Goal: Information Seeking & Learning: Learn about a topic

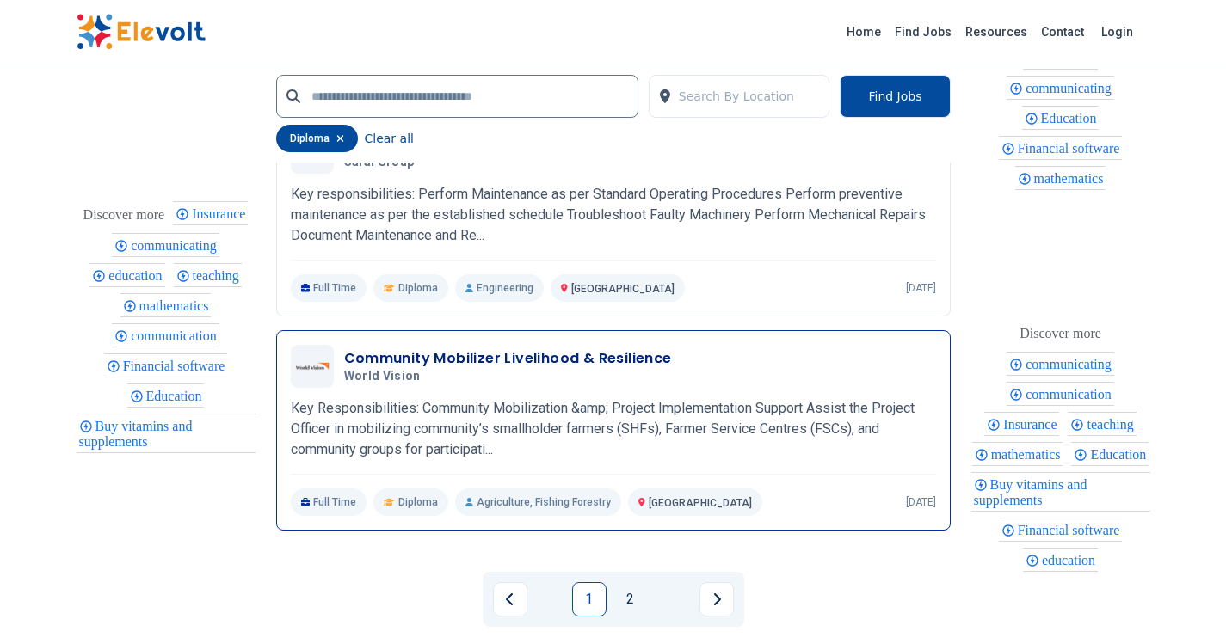
scroll to position [3612, 0]
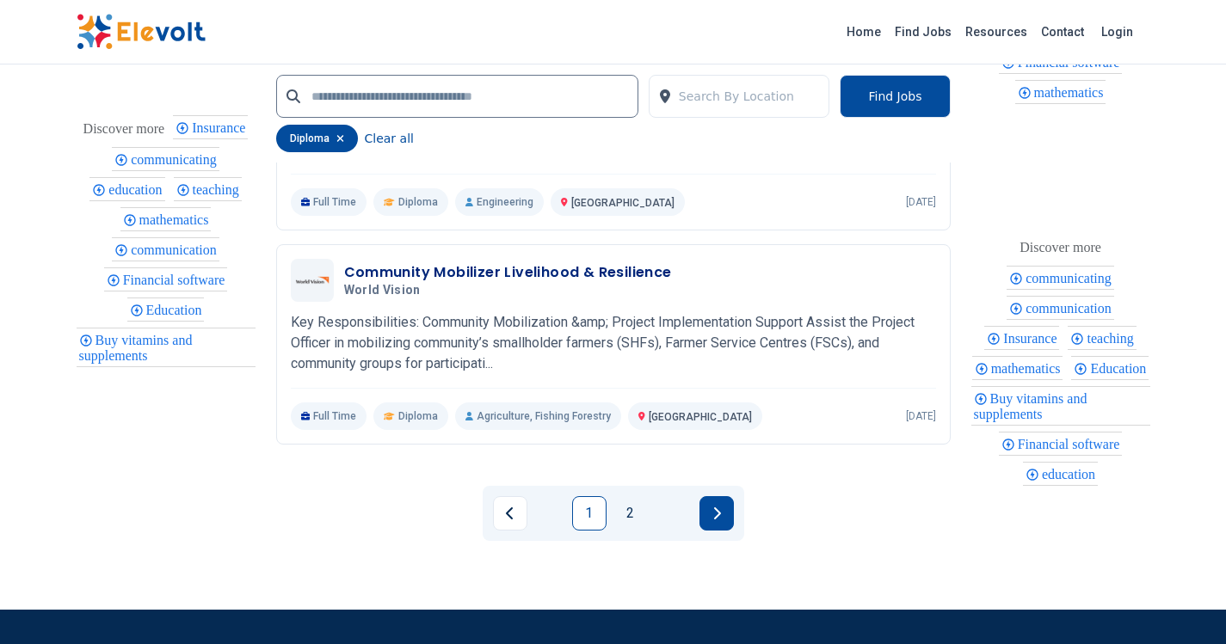
click at [701, 509] on button "Next page" at bounding box center [716, 513] width 34 height 34
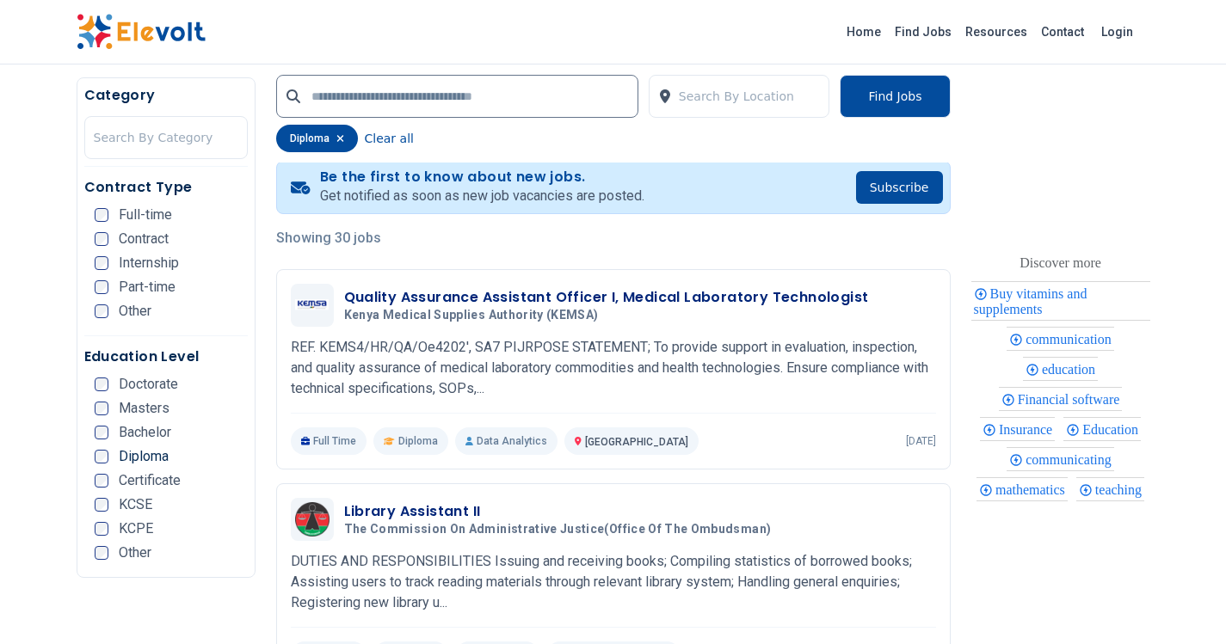
scroll to position [430, 0]
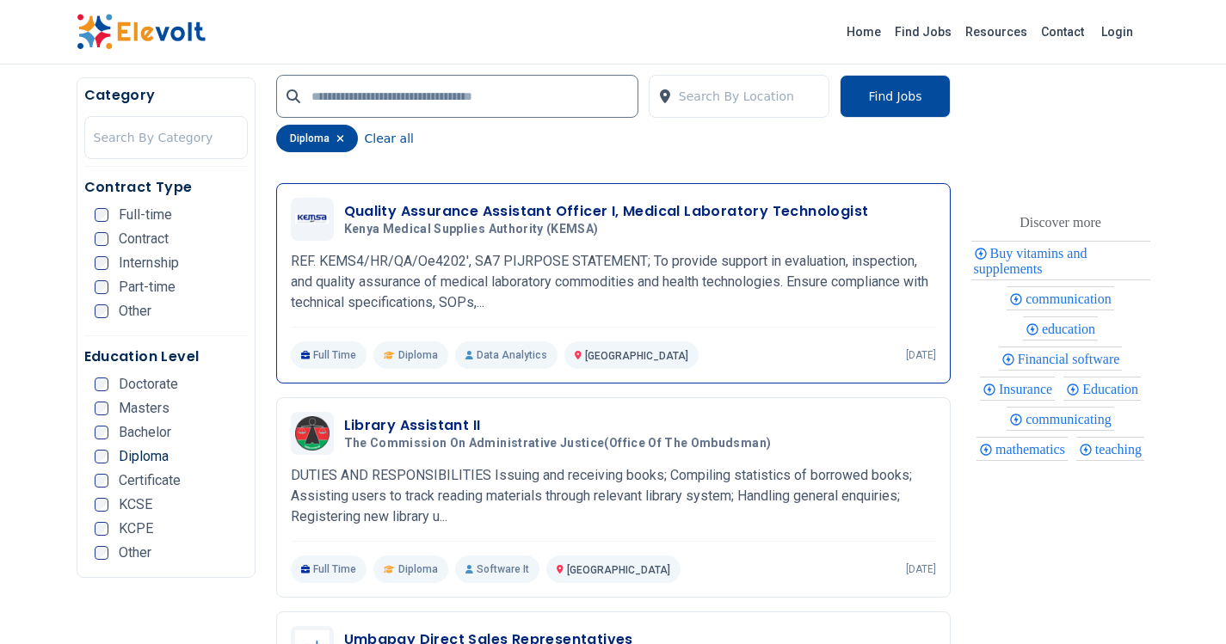
click at [495, 217] on h3 "Quality Assurance Assistant Officer I, Medical Laboratory Technologist" at bounding box center [606, 211] width 525 height 21
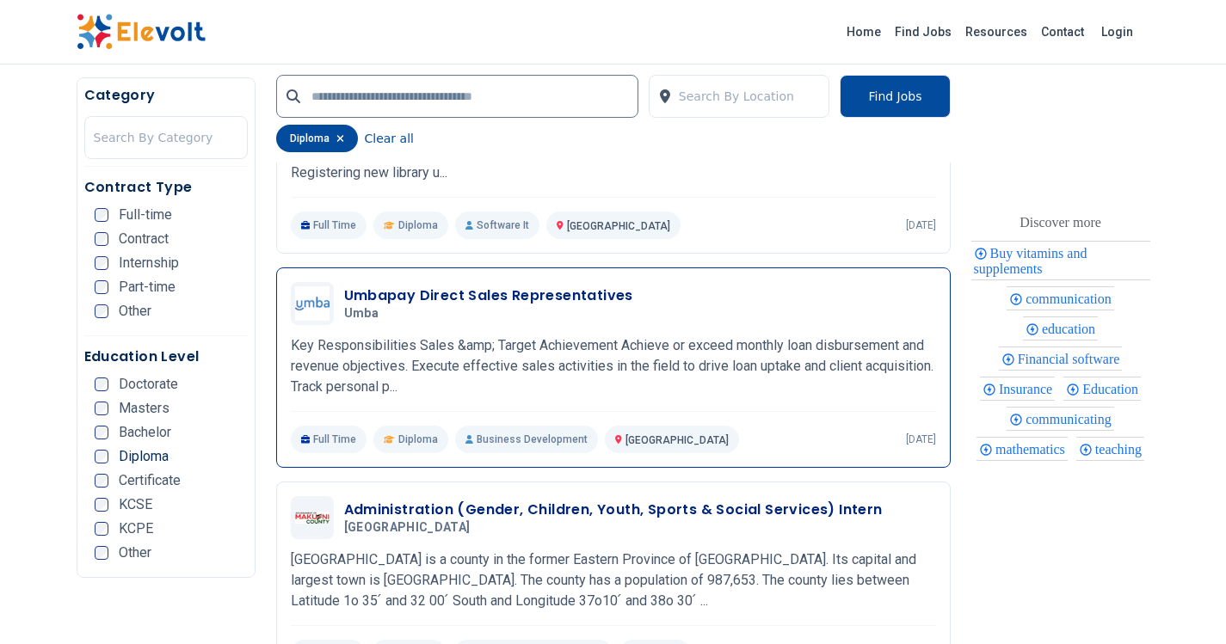
scroll to position [946, 0]
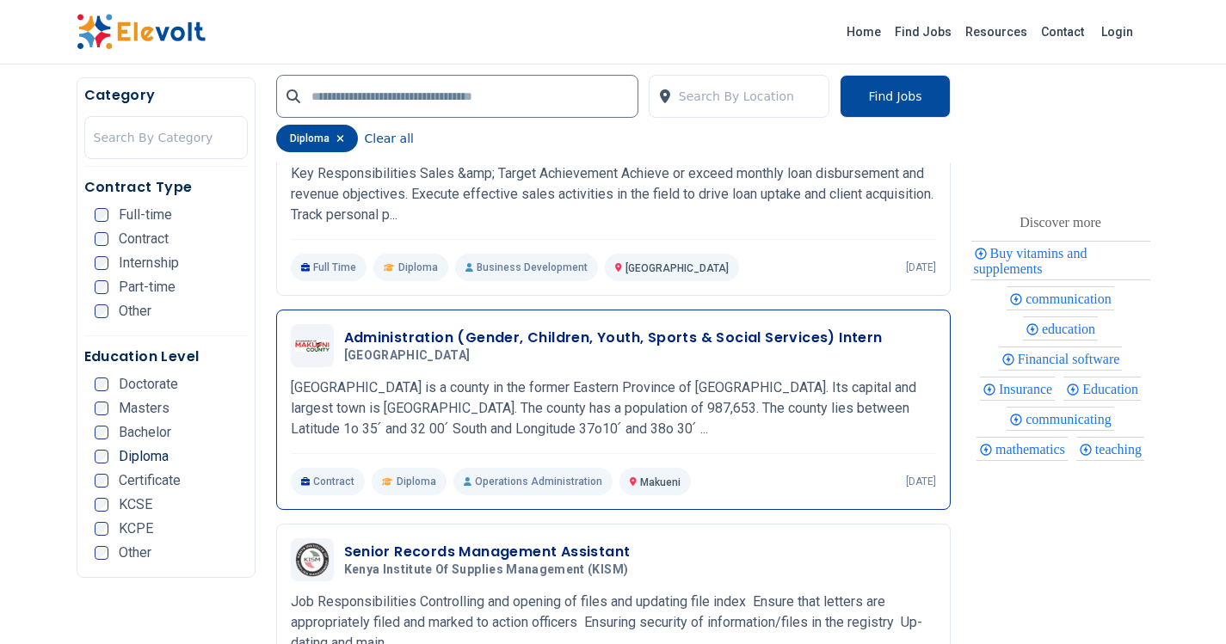
click at [454, 353] on h5 "Makueni County" at bounding box center [609, 355] width 531 height 15
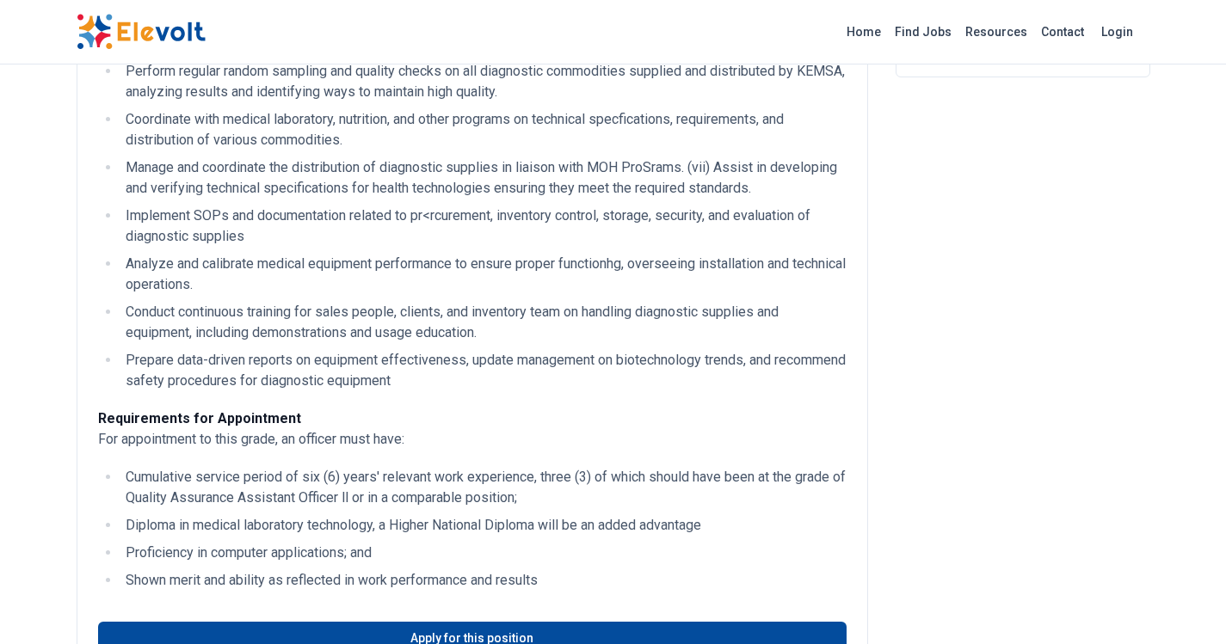
scroll to position [516, 0]
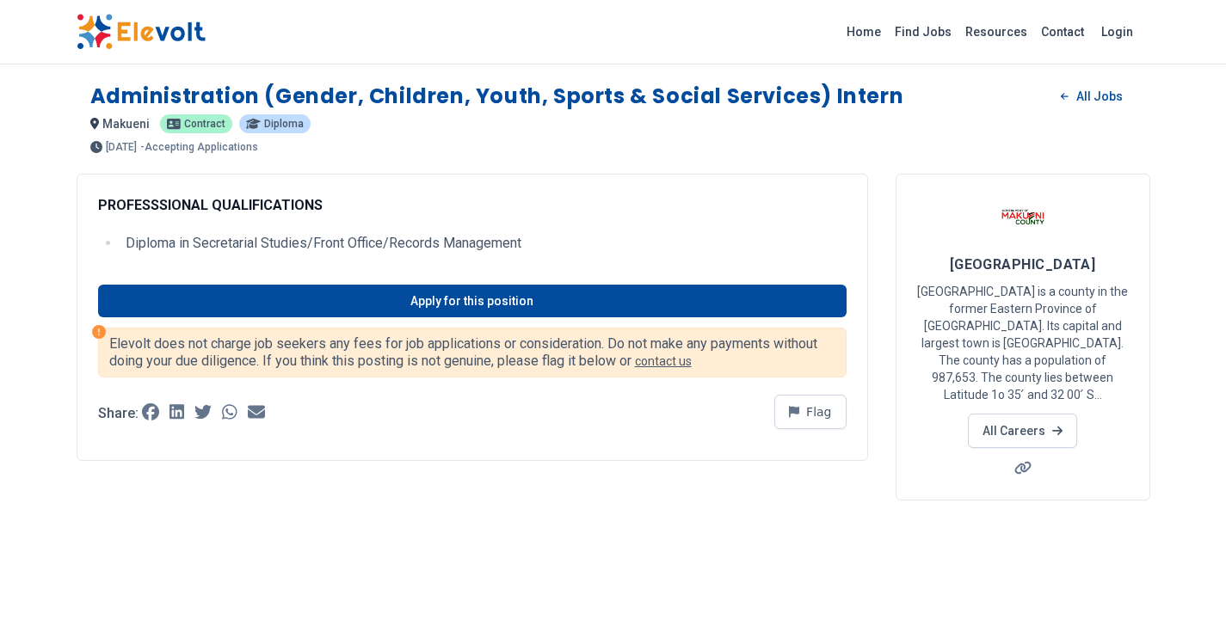
scroll to position [344, 0]
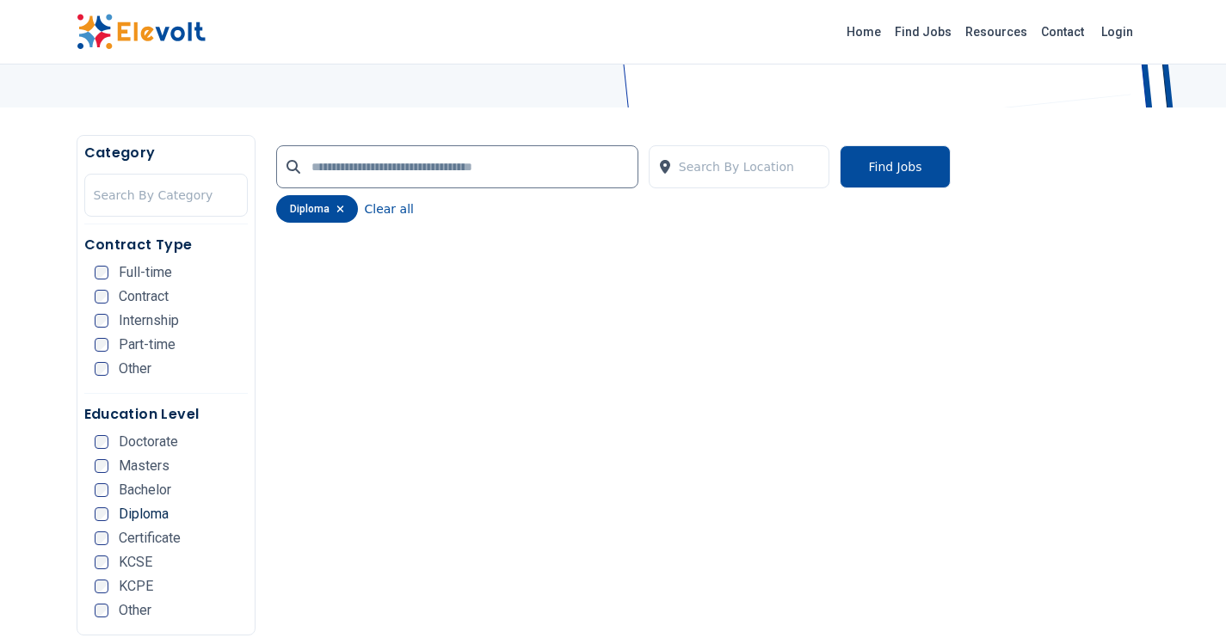
scroll to position [172, 0]
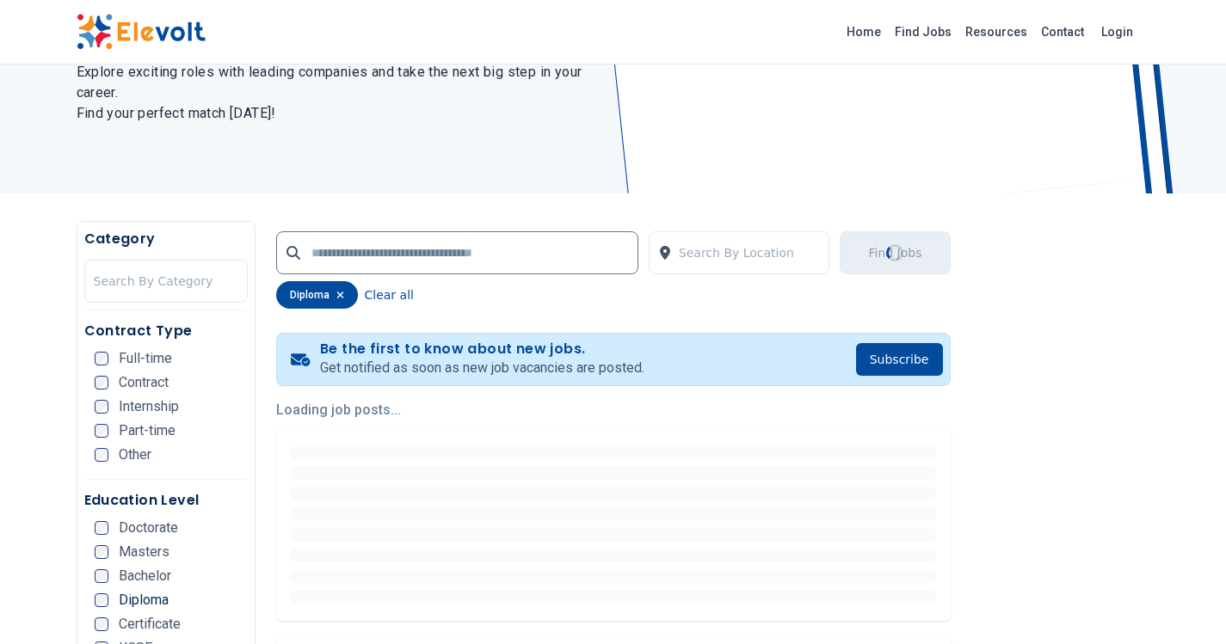
scroll to position [344, 0]
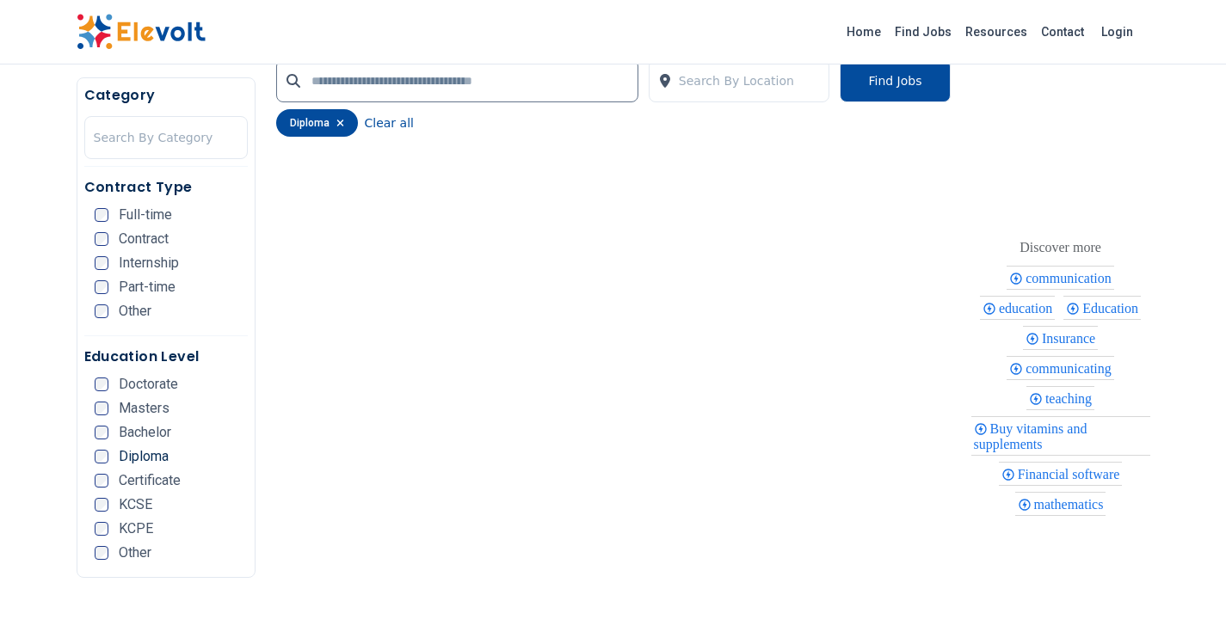
scroll to position [430, 0]
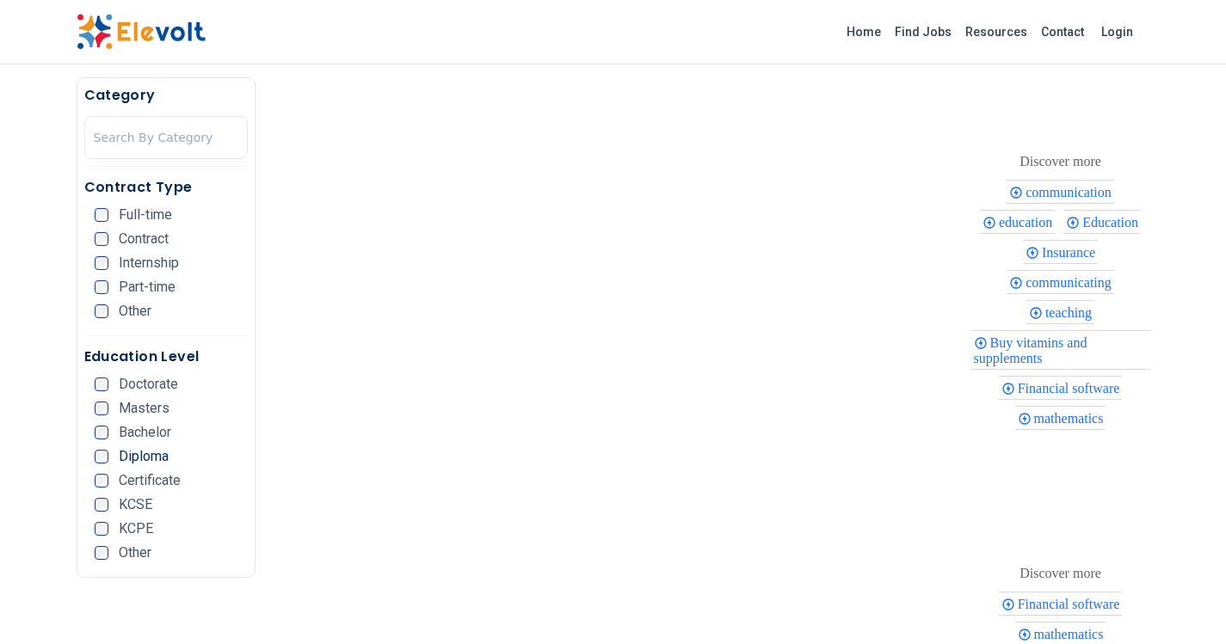
click at [140, 440] on ul "Doctorate Masters Bachelor Diploma Certificate KCSE KCPE Other" at bounding box center [171, 474] width 153 height 193
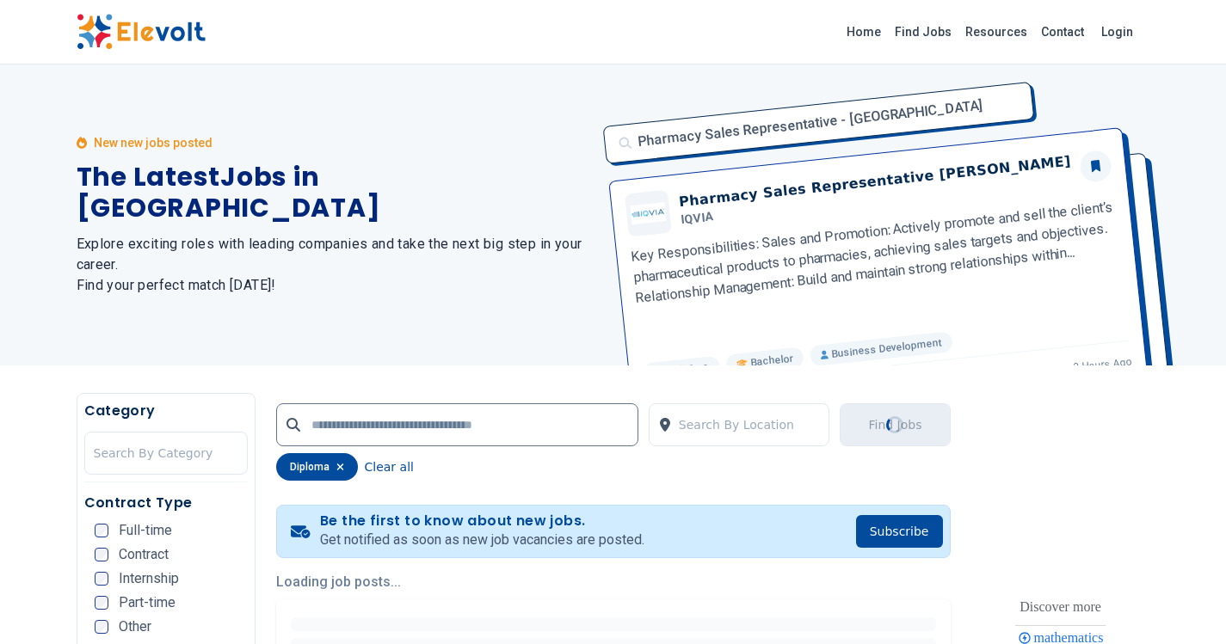
scroll to position [344, 0]
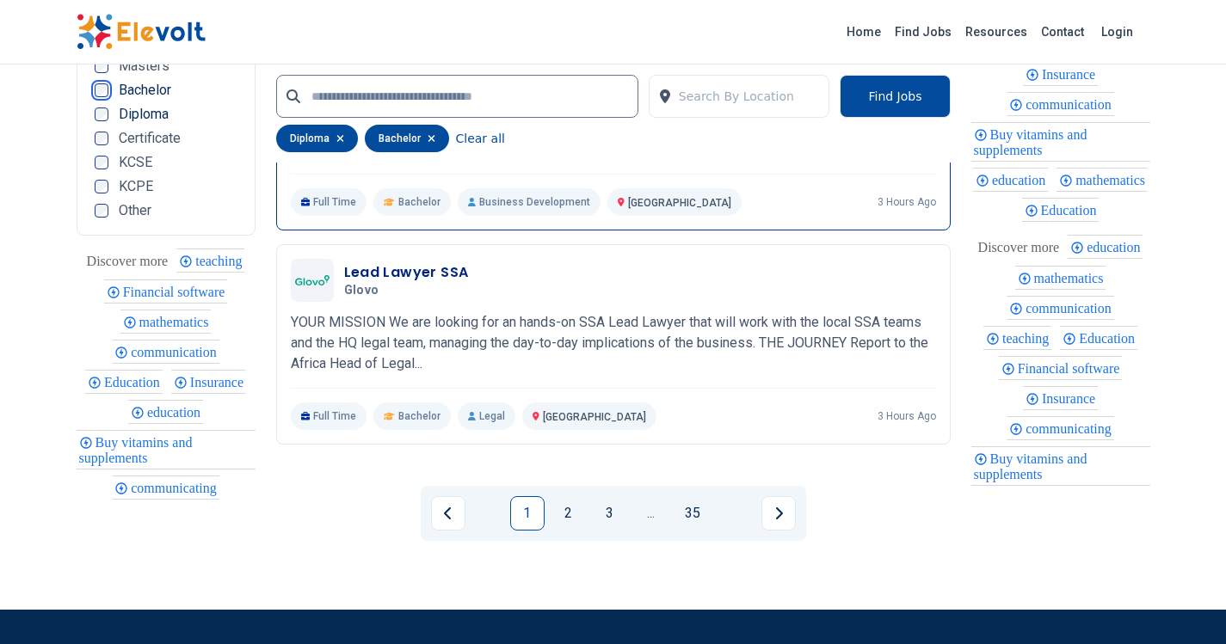
scroll to position [3698, 0]
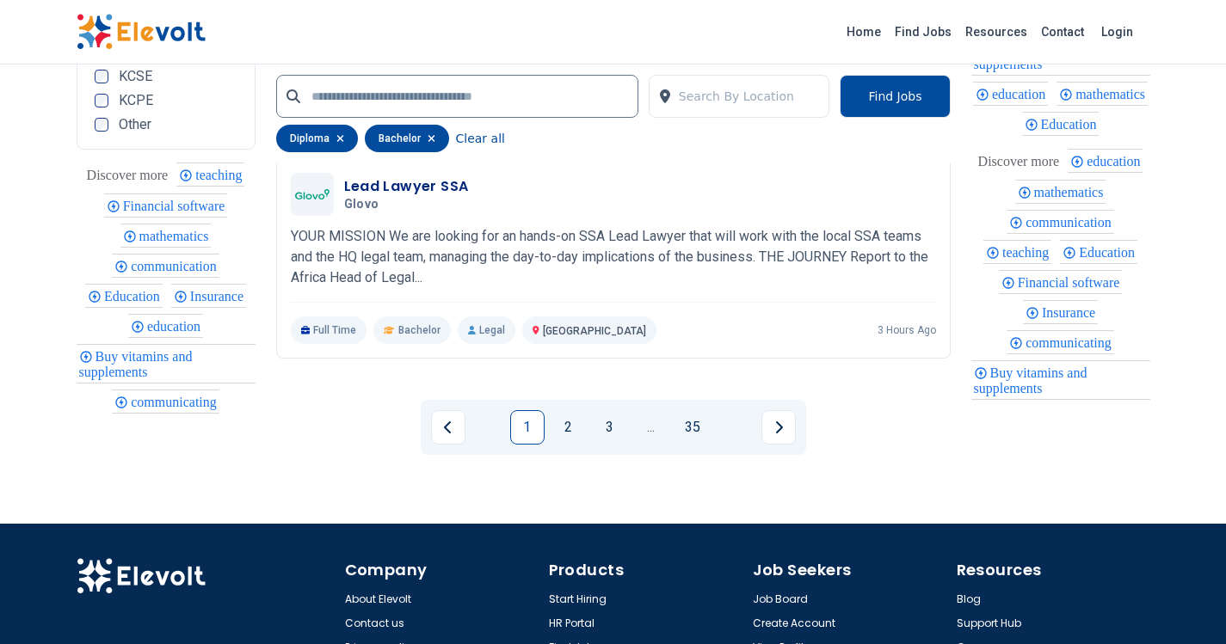
click at [571, 425] on link "2" at bounding box center [568, 427] width 34 height 34
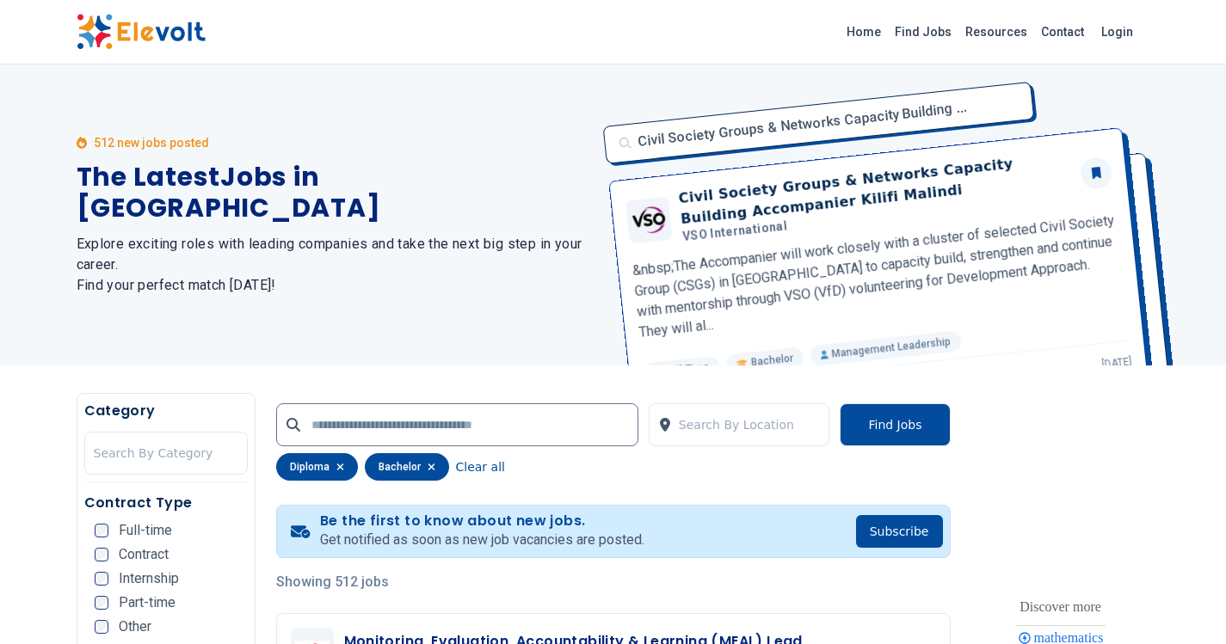
click at [427, 464] on icon "button" at bounding box center [430, 467] width 7 height 7
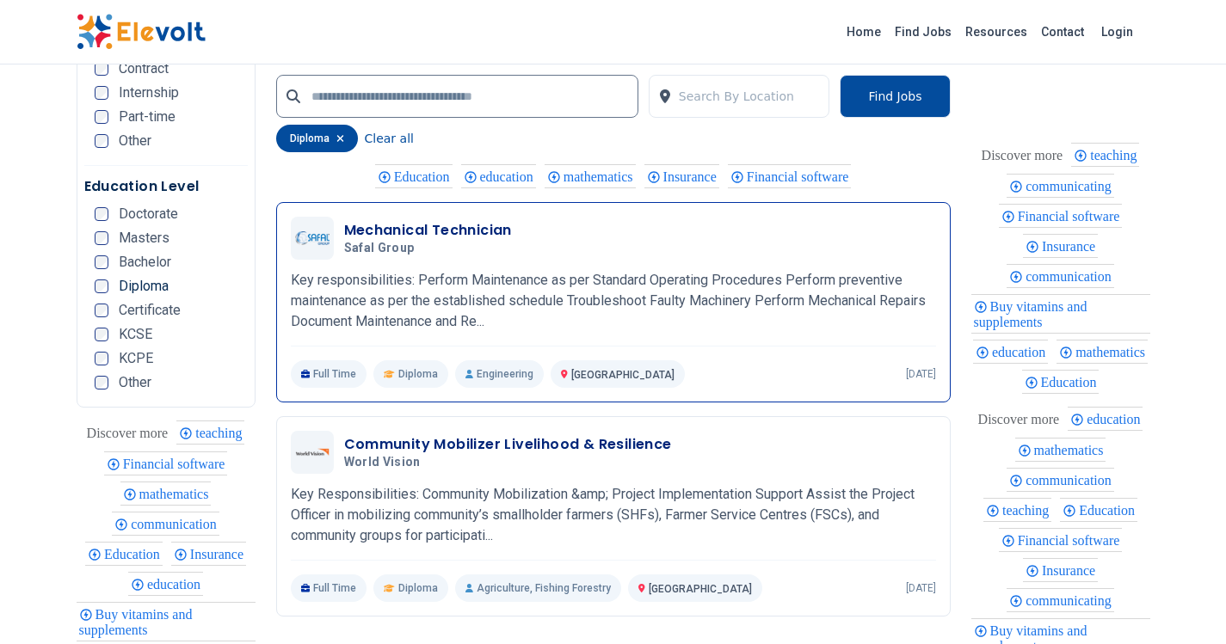
scroll to position [3612, 0]
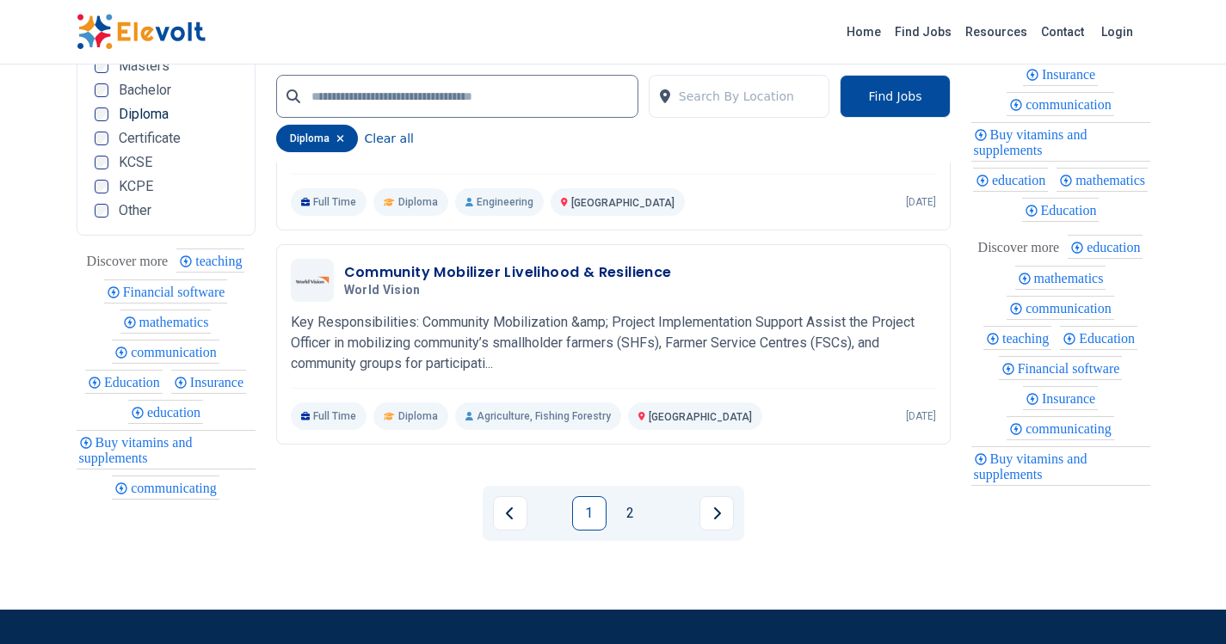
click at [623, 515] on link "2" at bounding box center [630, 513] width 34 height 34
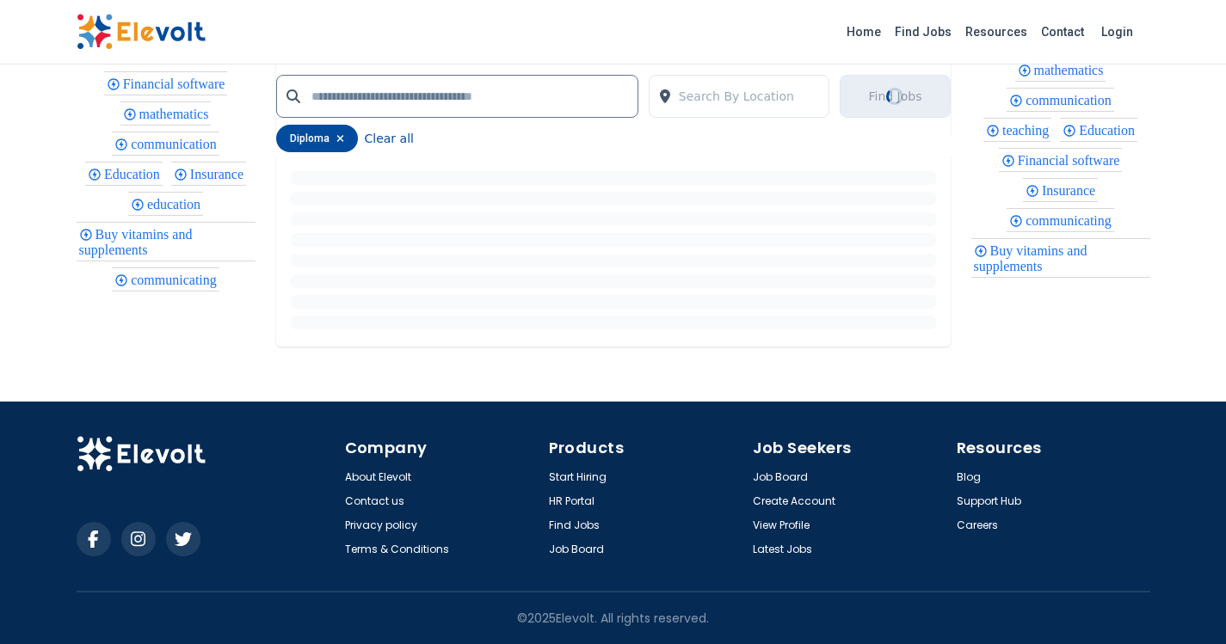
scroll to position [0, 0]
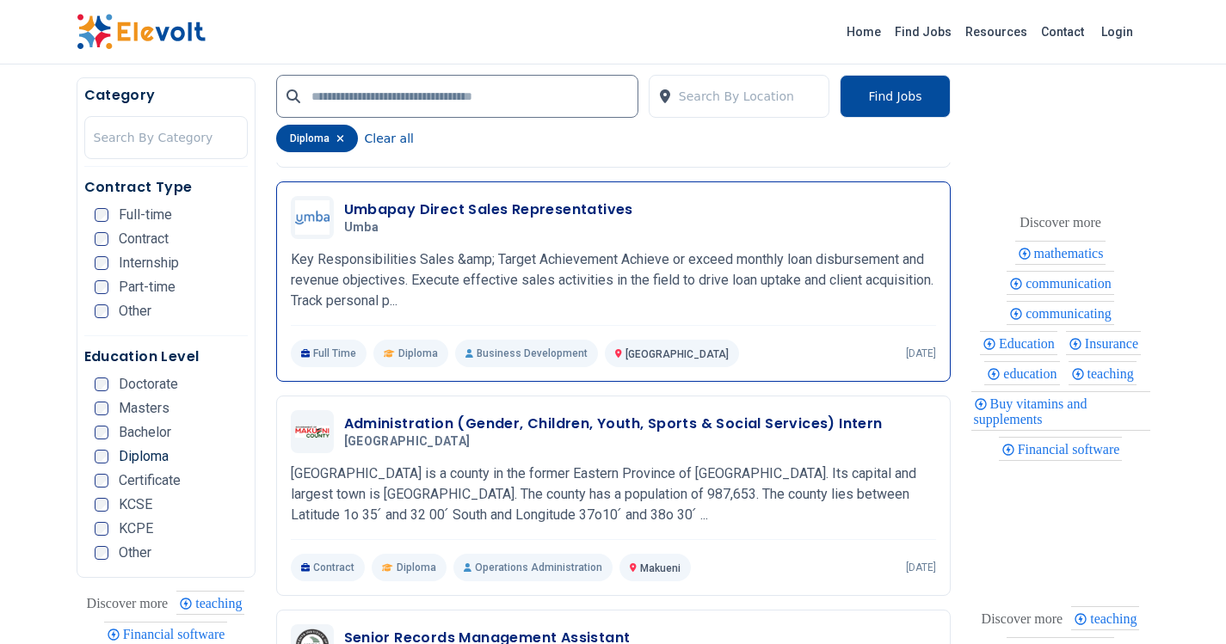
scroll to position [1118, 0]
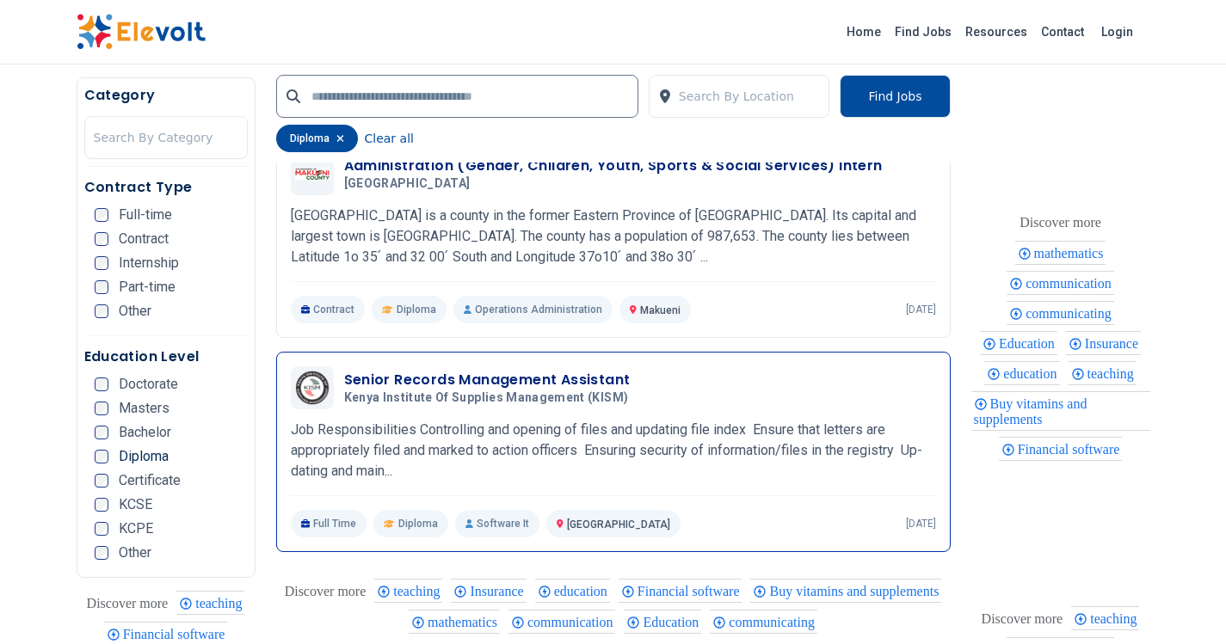
click at [503, 390] on h3 "Senior Records Management Assistant" at bounding box center [490, 380] width 292 height 21
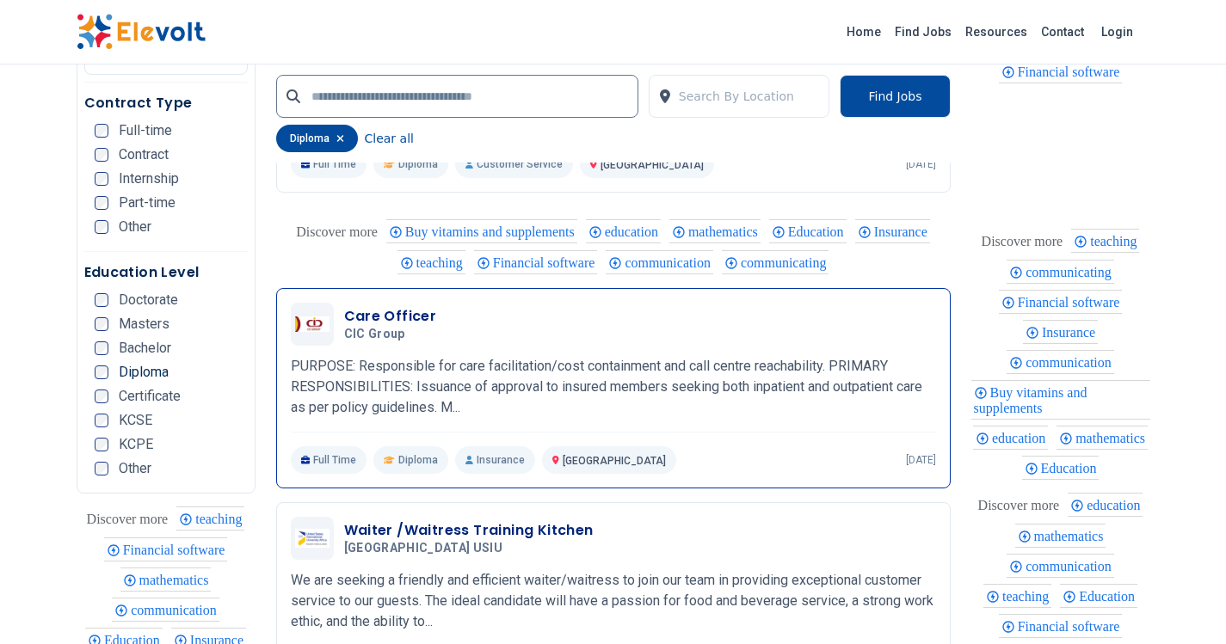
scroll to position [3182, 0]
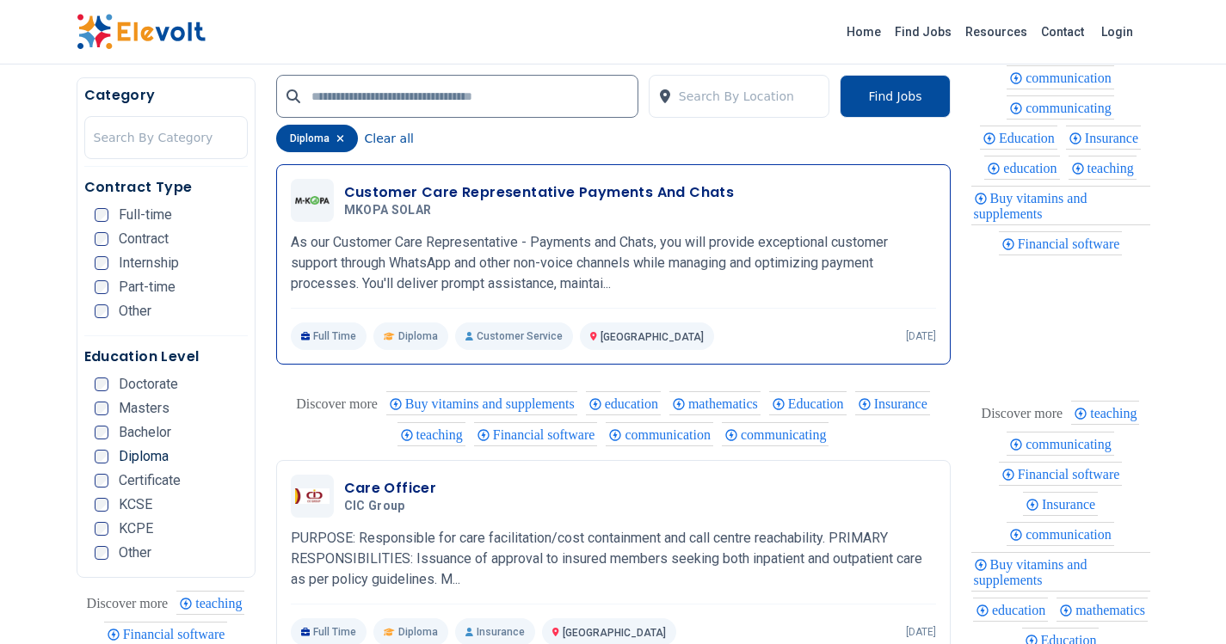
click at [619, 228] on div "Customer Care Representative Payments And Chats MKOPA SOLAR 09/17/2025 10/17/20…" at bounding box center [613, 264] width 645 height 171
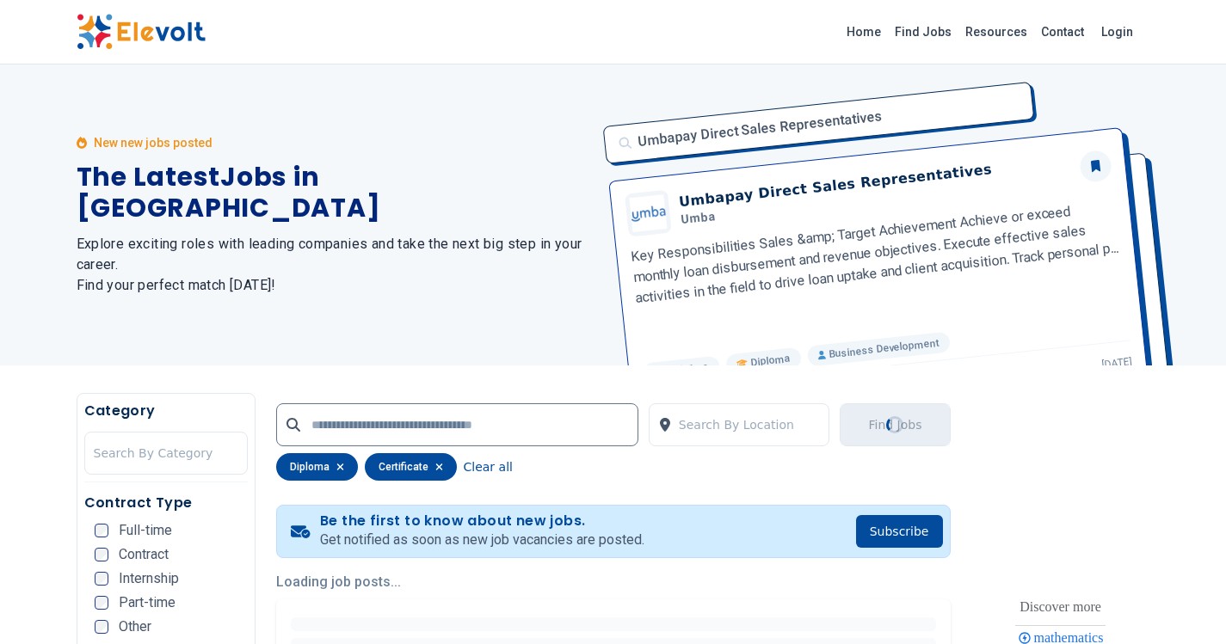
scroll to position [258, 0]
click at [341, 464] on icon "button" at bounding box center [340, 467] width 8 height 10
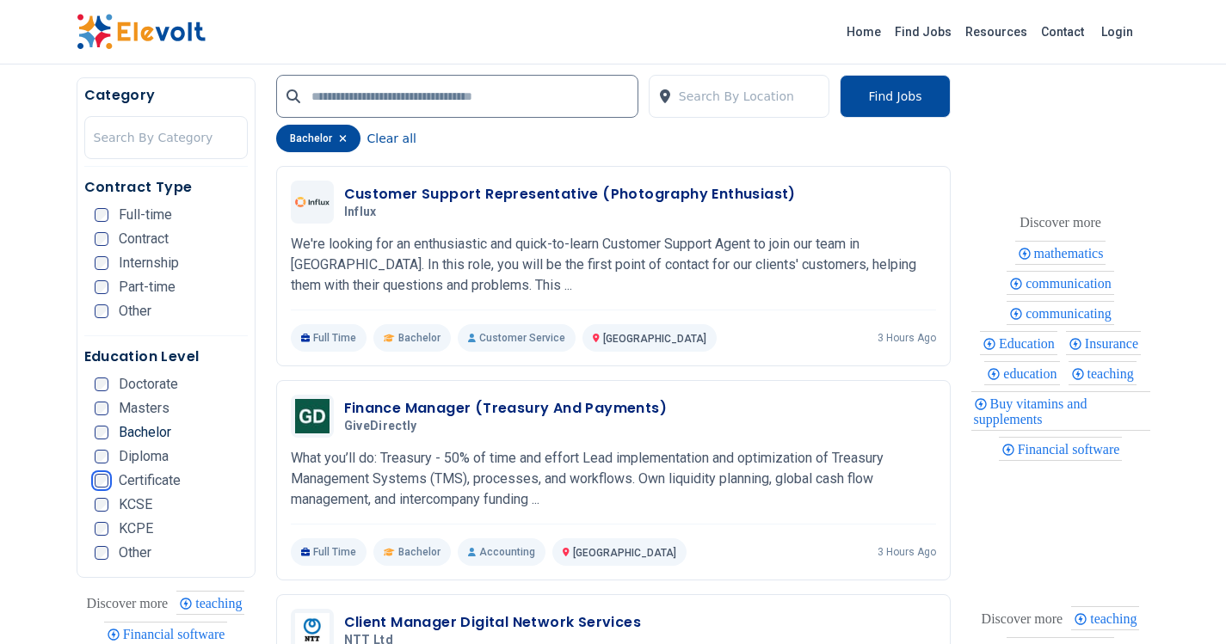
scroll to position [2924, 0]
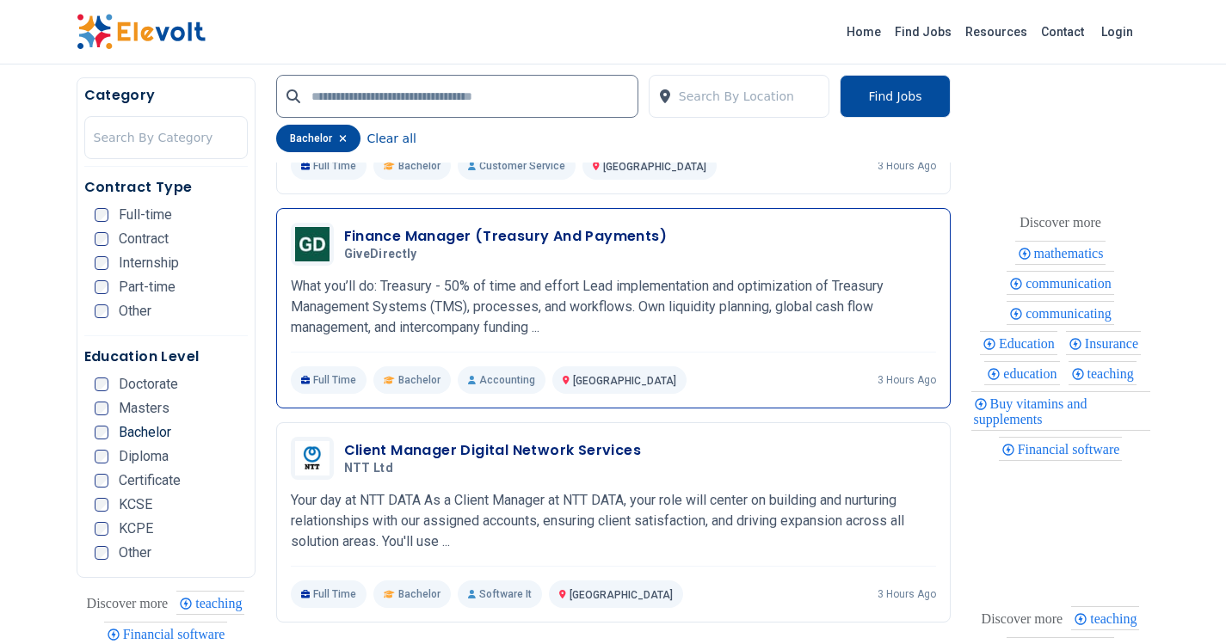
click at [450, 232] on h3 "Finance Manager (Treasury And Payments)" at bounding box center [505, 236] width 323 height 21
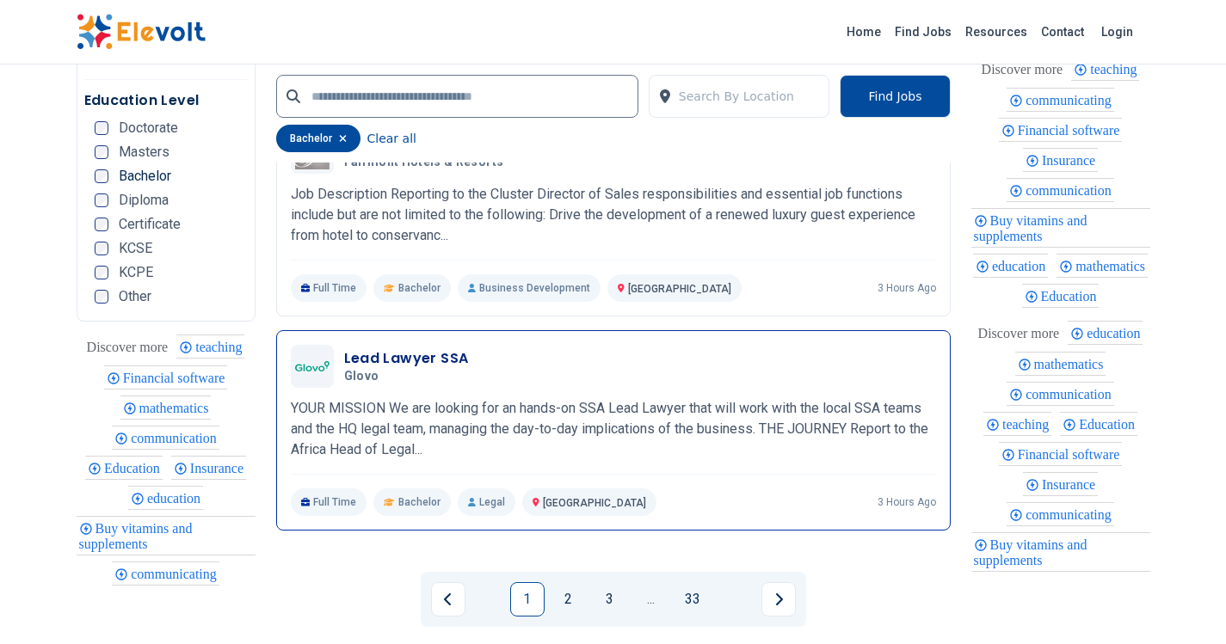
scroll to position [3784, 0]
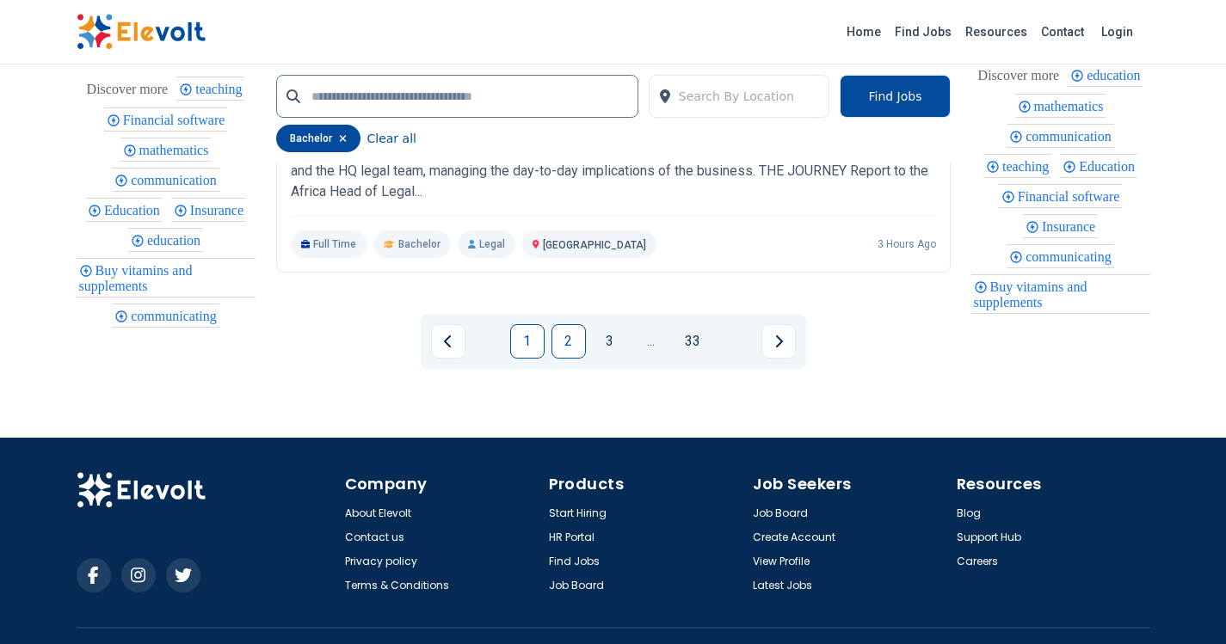
click at [571, 349] on link "2" at bounding box center [568, 341] width 34 height 34
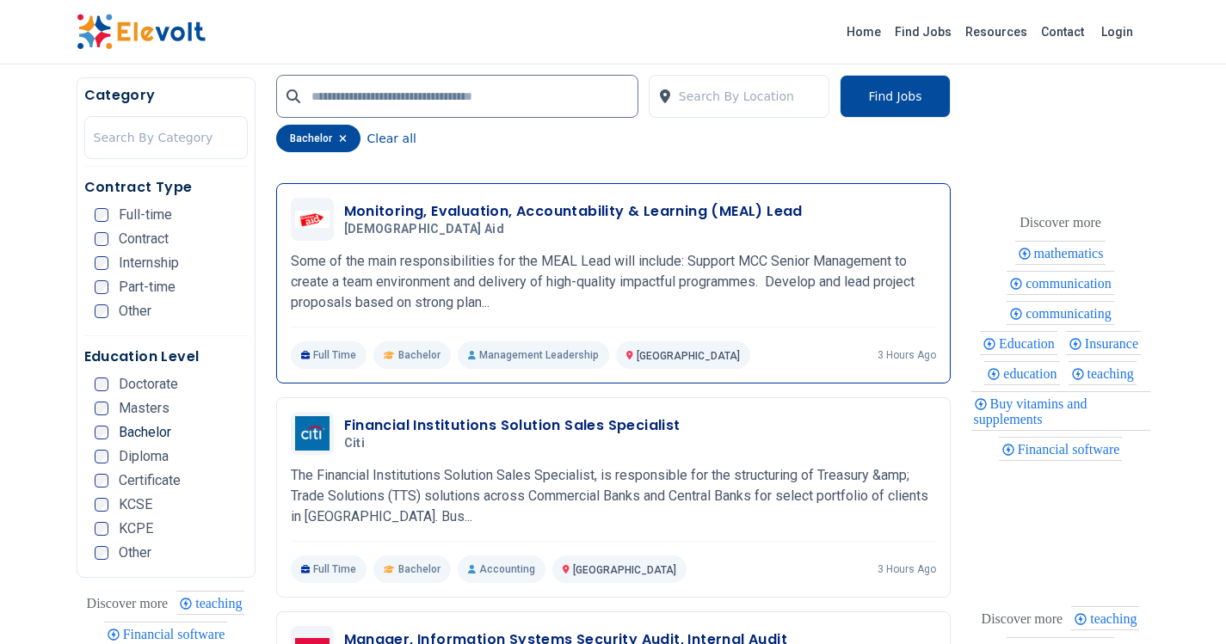
scroll to position [344, 0]
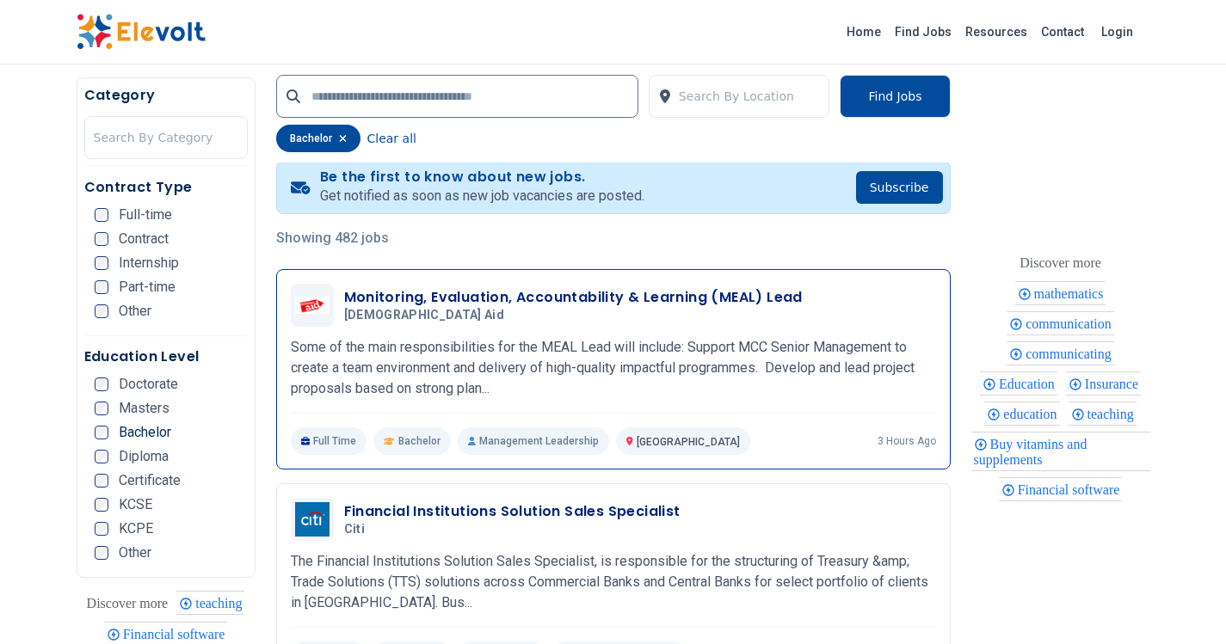
click at [465, 298] on h3 "Monitoring, Evaluation, Accountability & Learning (MEAL) Lead" at bounding box center [573, 297] width 458 height 21
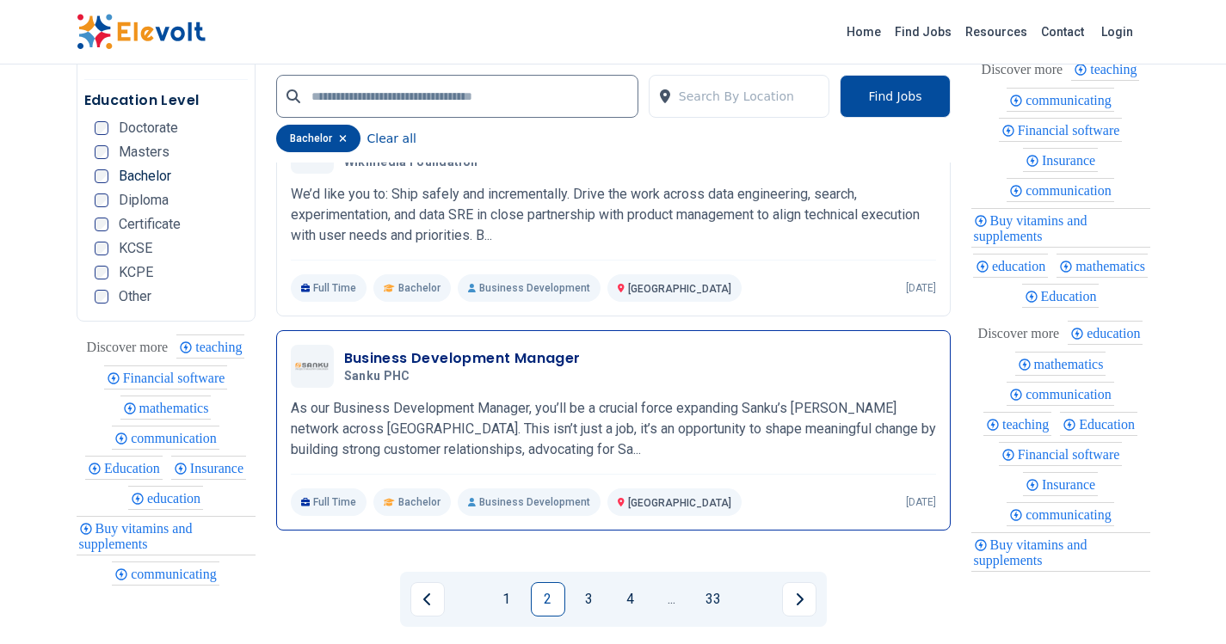
scroll to position [3612, 0]
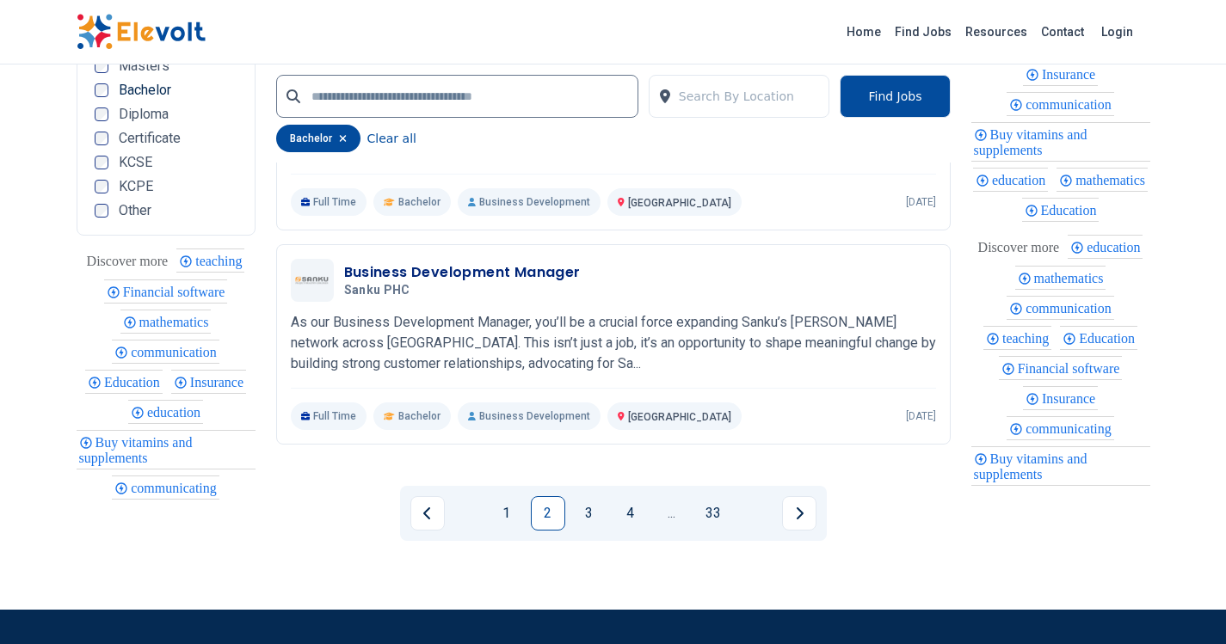
click at [582, 514] on link "3" at bounding box center [589, 513] width 34 height 34
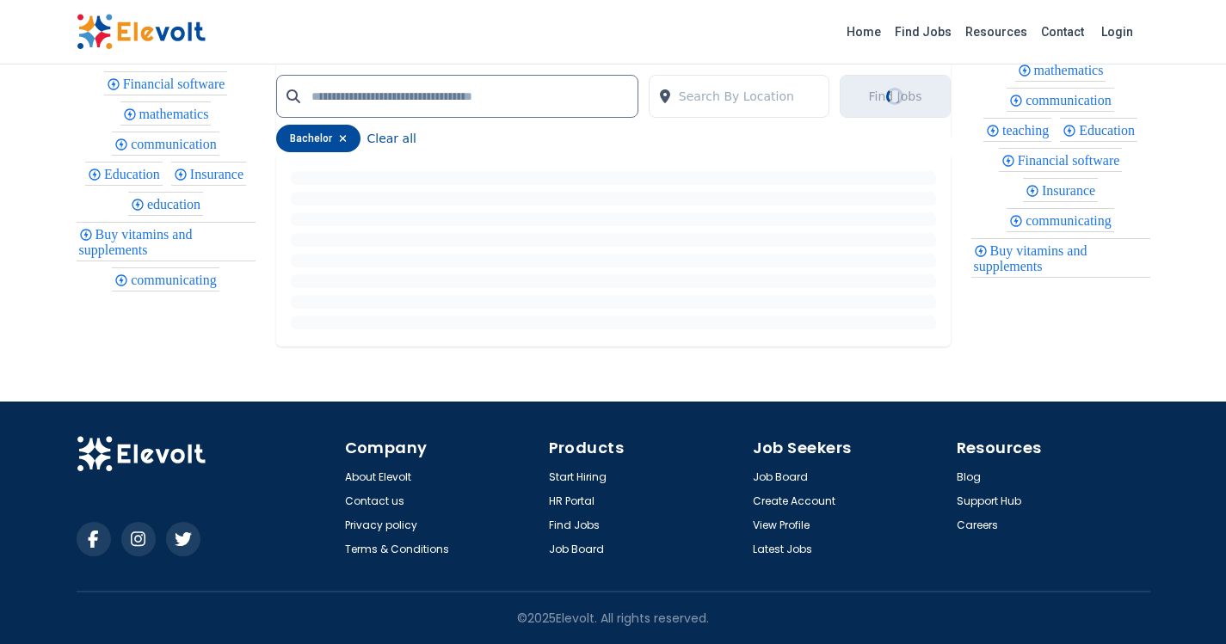
scroll to position [0, 0]
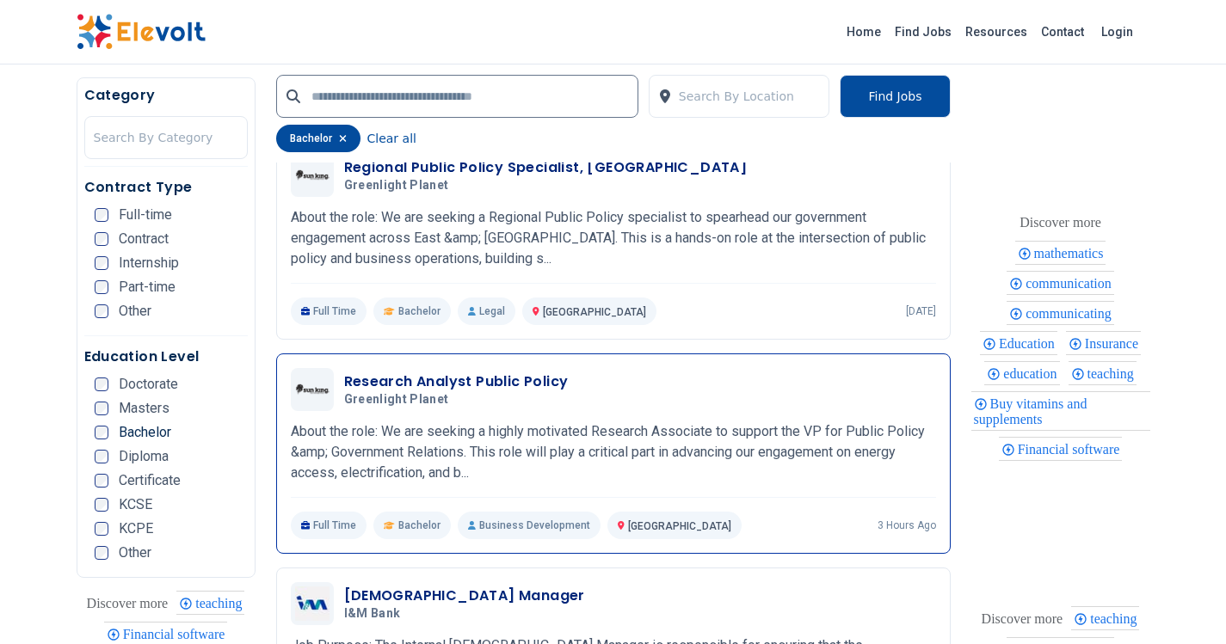
scroll to position [774, 0]
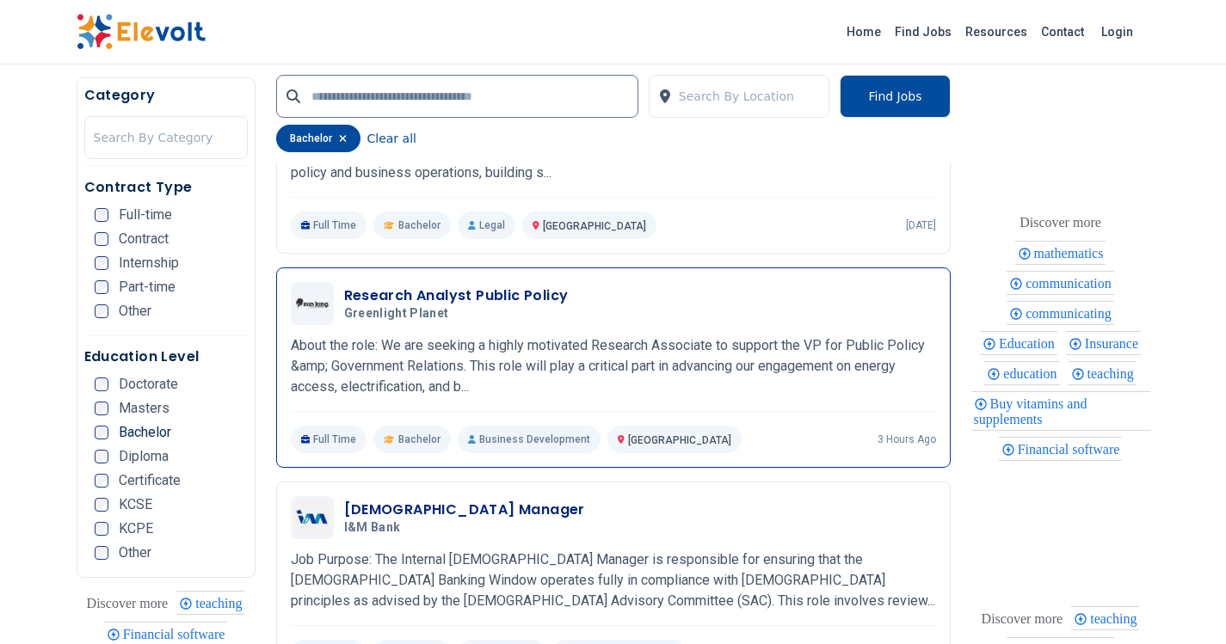
click at [464, 295] on h3 "Research Analyst Public Policy" at bounding box center [456, 296] width 224 height 21
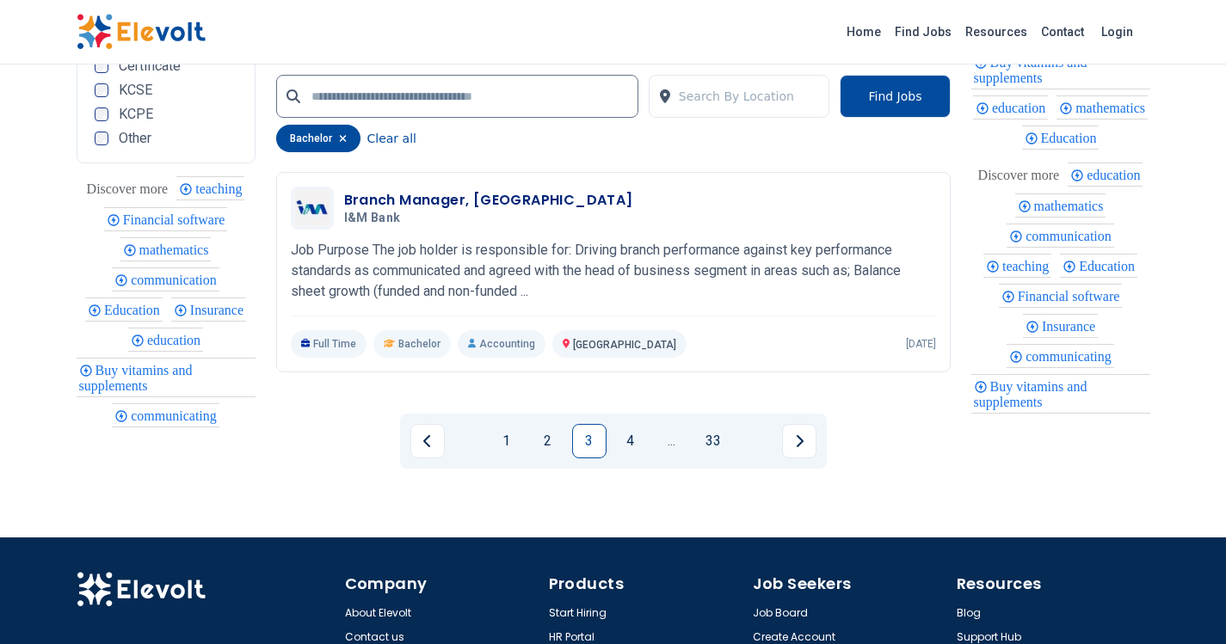
scroll to position [3784, 0]
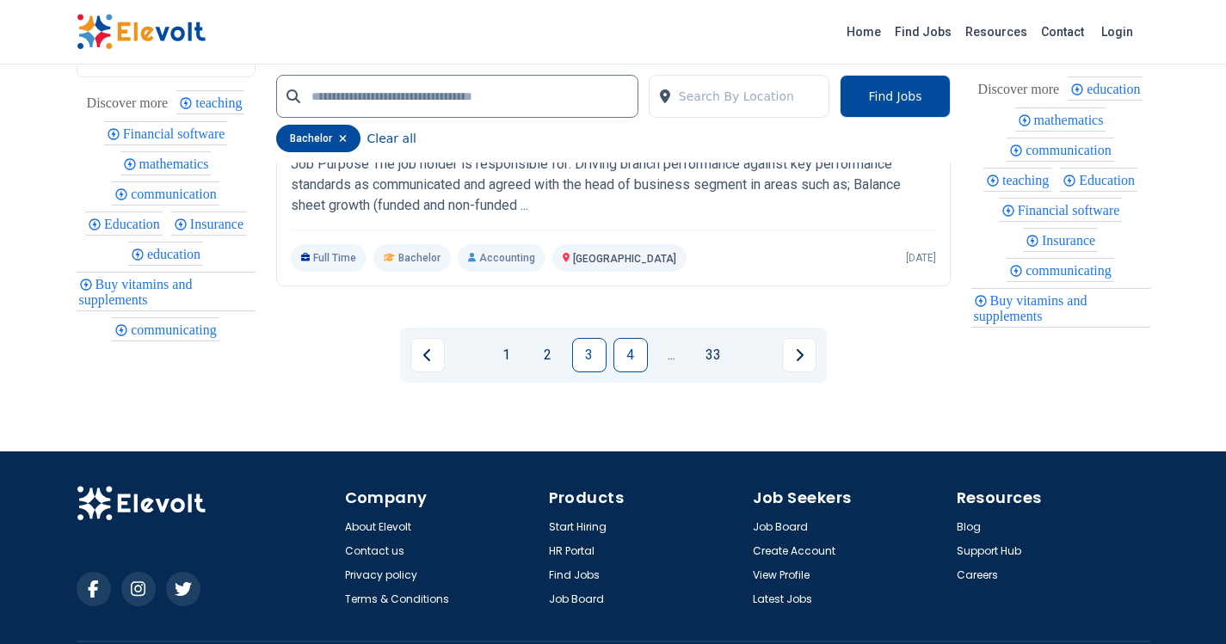
click at [623, 372] on link "4" at bounding box center [630, 355] width 34 height 34
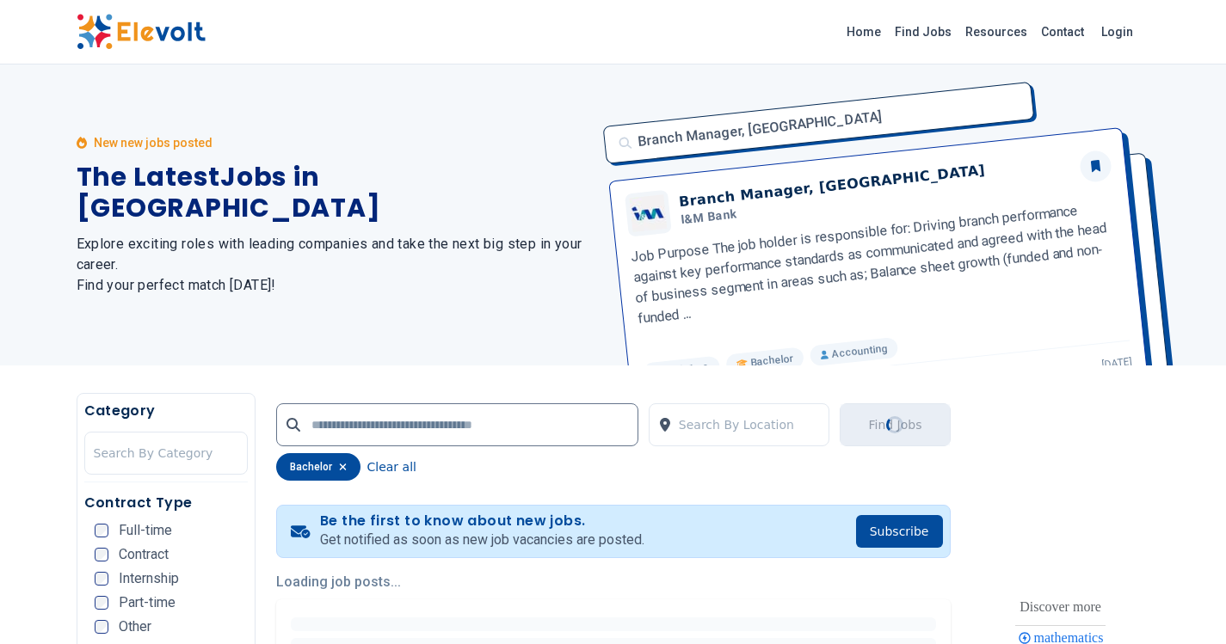
scroll to position [172, 0]
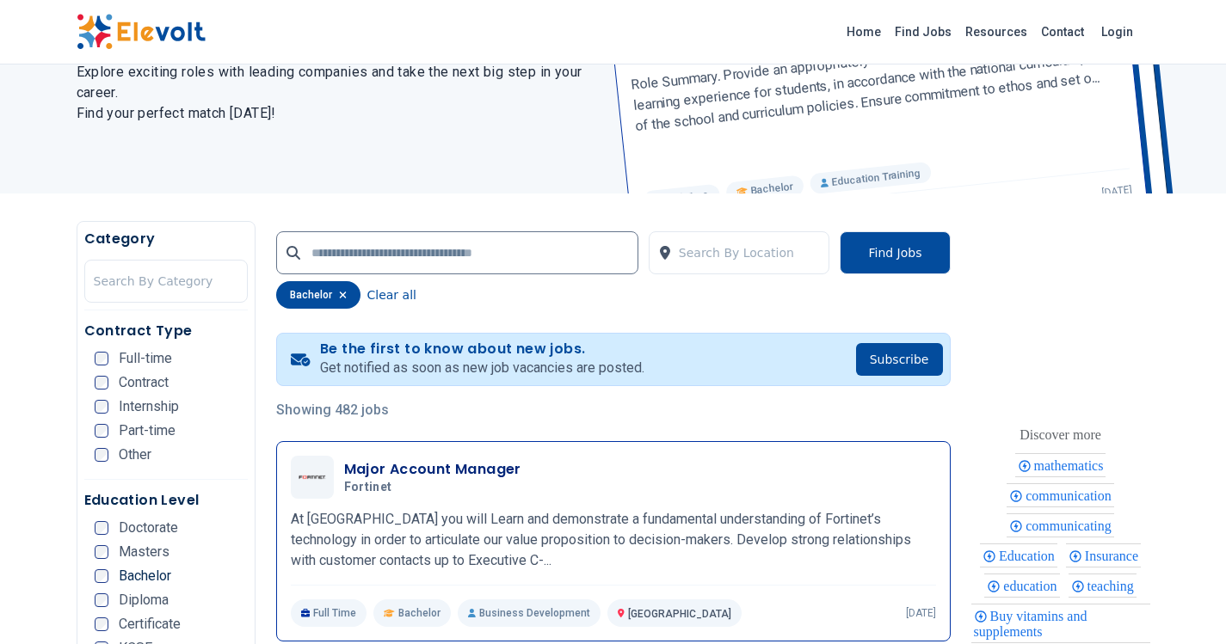
click at [399, 473] on h3 "Major Account Manager" at bounding box center [432, 469] width 177 height 21
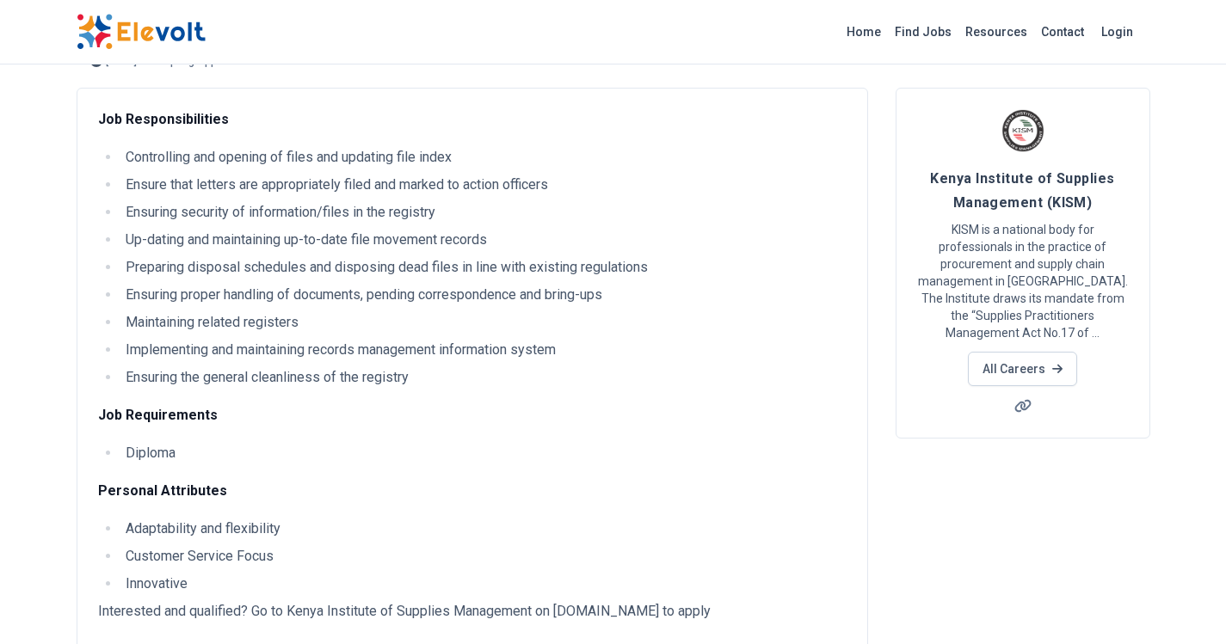
scroll to position [172, 0]
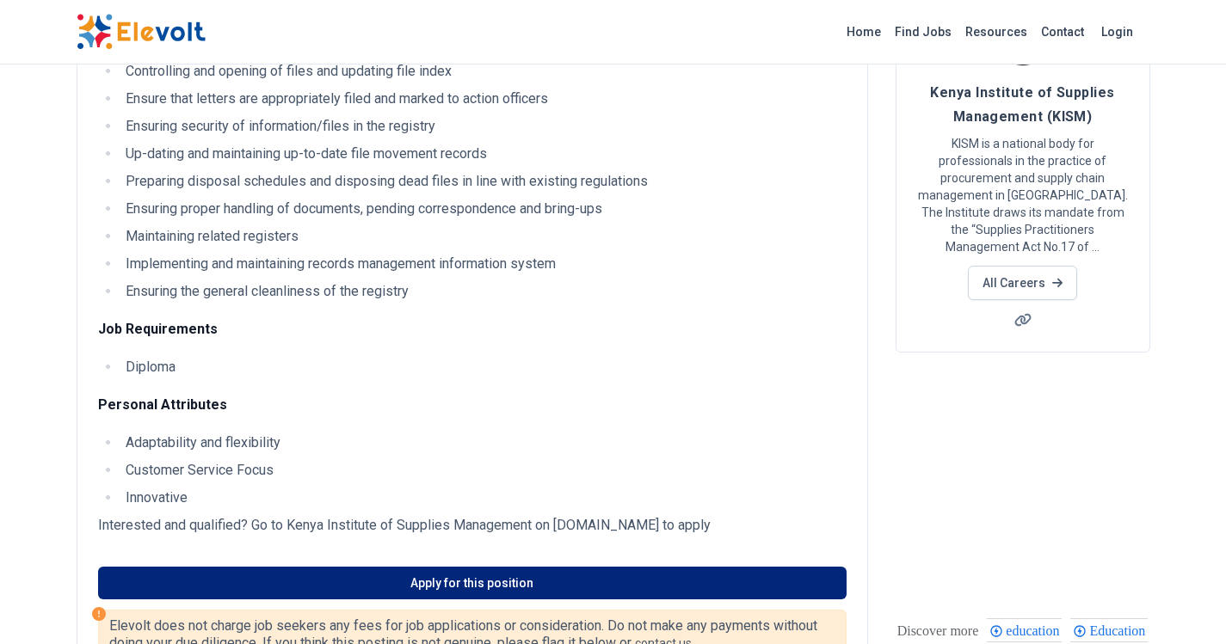
click at [536, 576] on link "Apply for this position" at bounding box center [472, 583] width 748 height 33
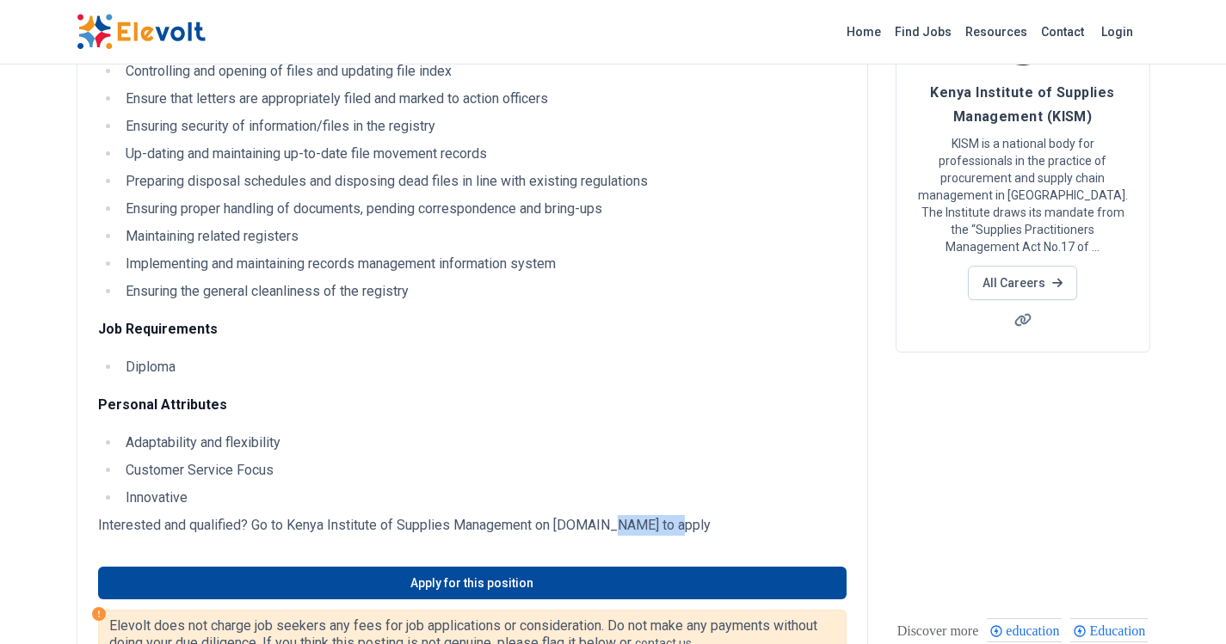
drag, startPoint x: 605, startPoint y: 523, endPoint x: 668, endPoint y: 523, distance: 63.6
click at [668, 523] on p "Interested and qualified? Go to Kenya Institute of Supplies Management on caree…" at bounding box center [472, 525] width 748 height 21
copy p "kism.or.ke"
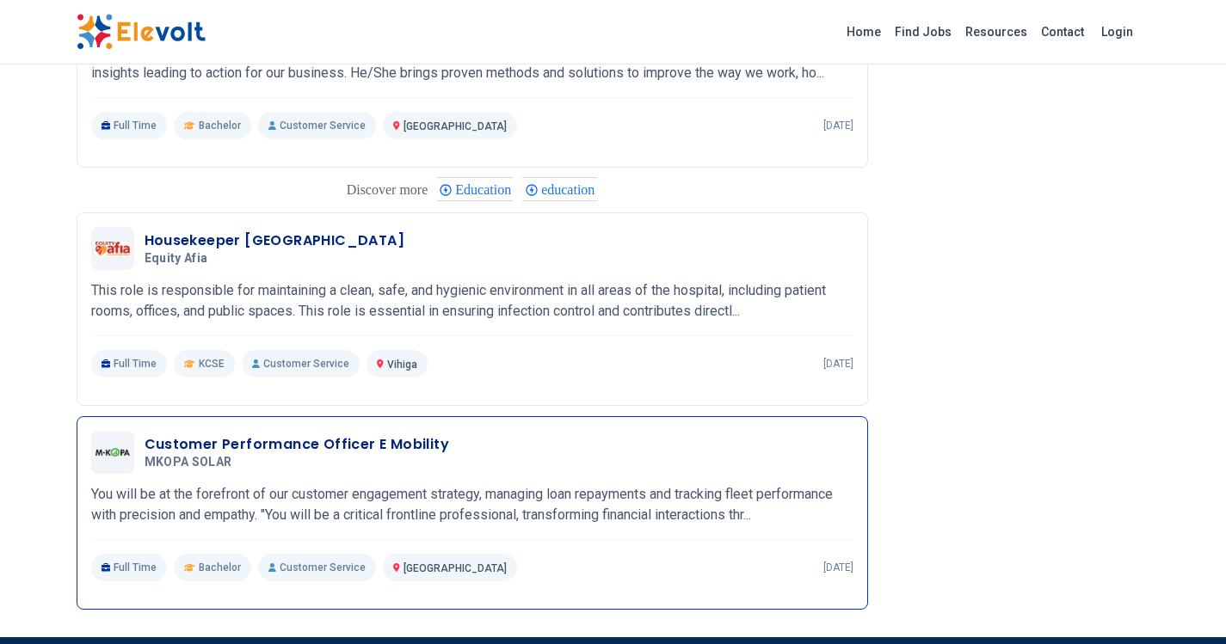
scroll to position [1440, 0]
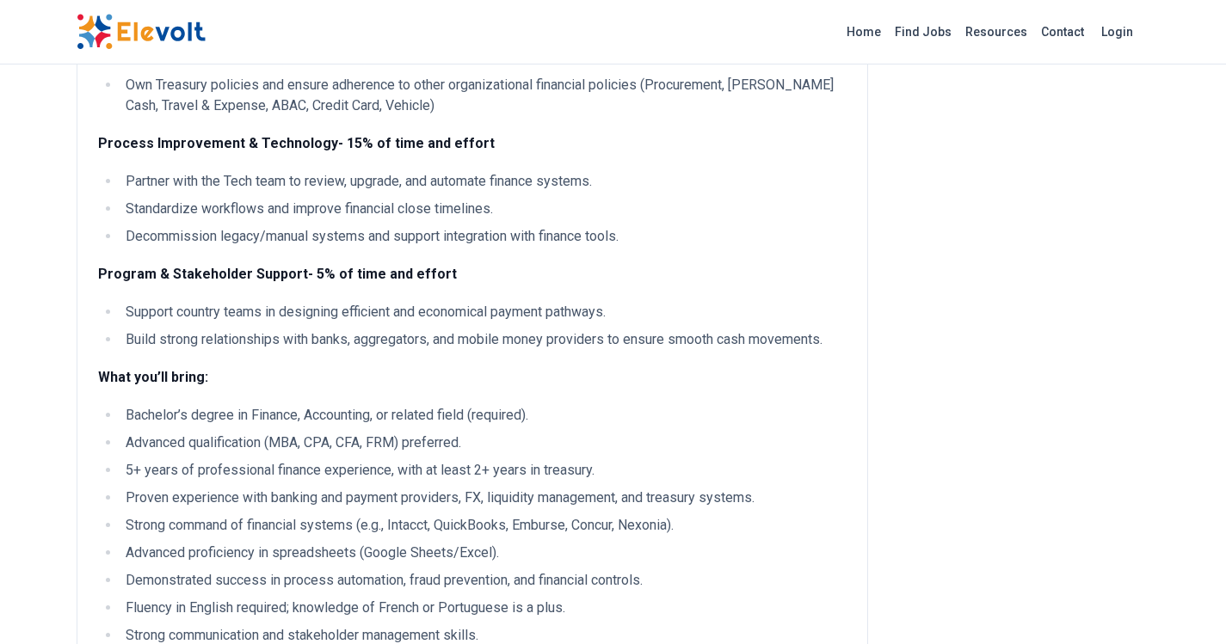
scroll to position [860, 0]
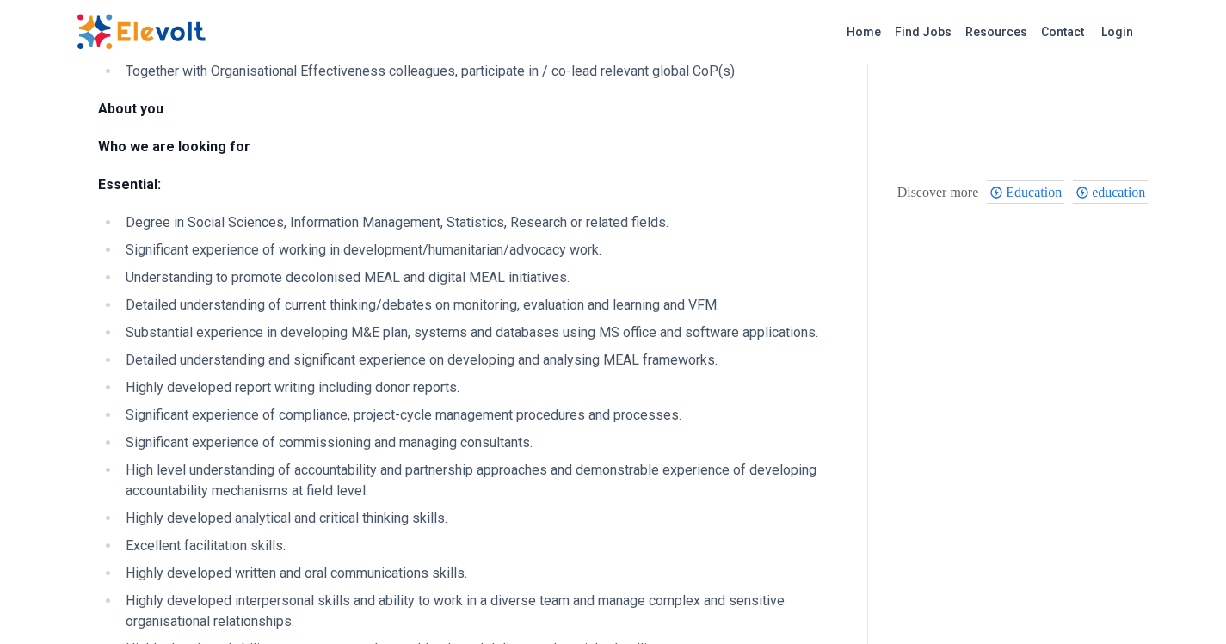
scroll to position [946, 0]
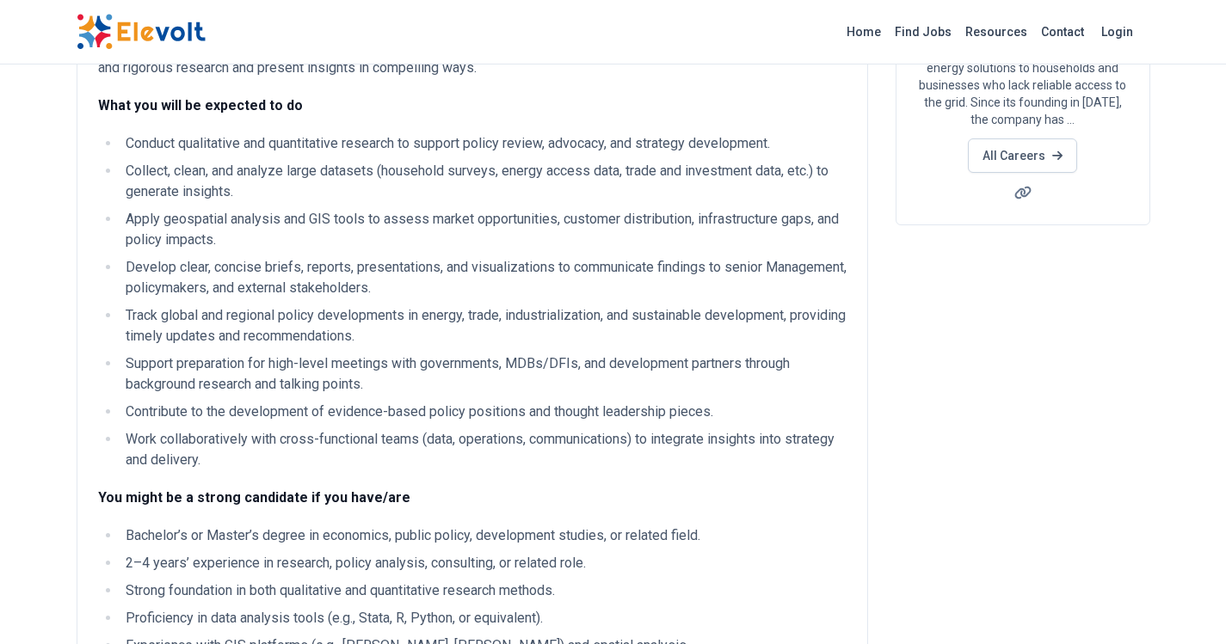
scroll to position [430, 0]
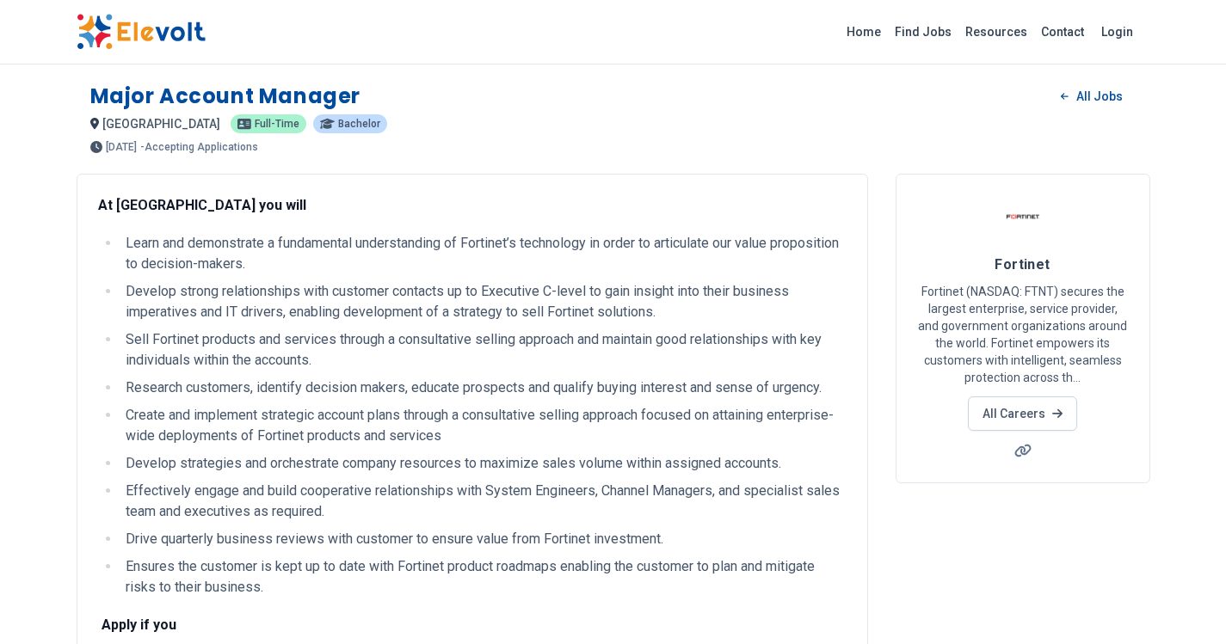
scroll to position [258, 0]
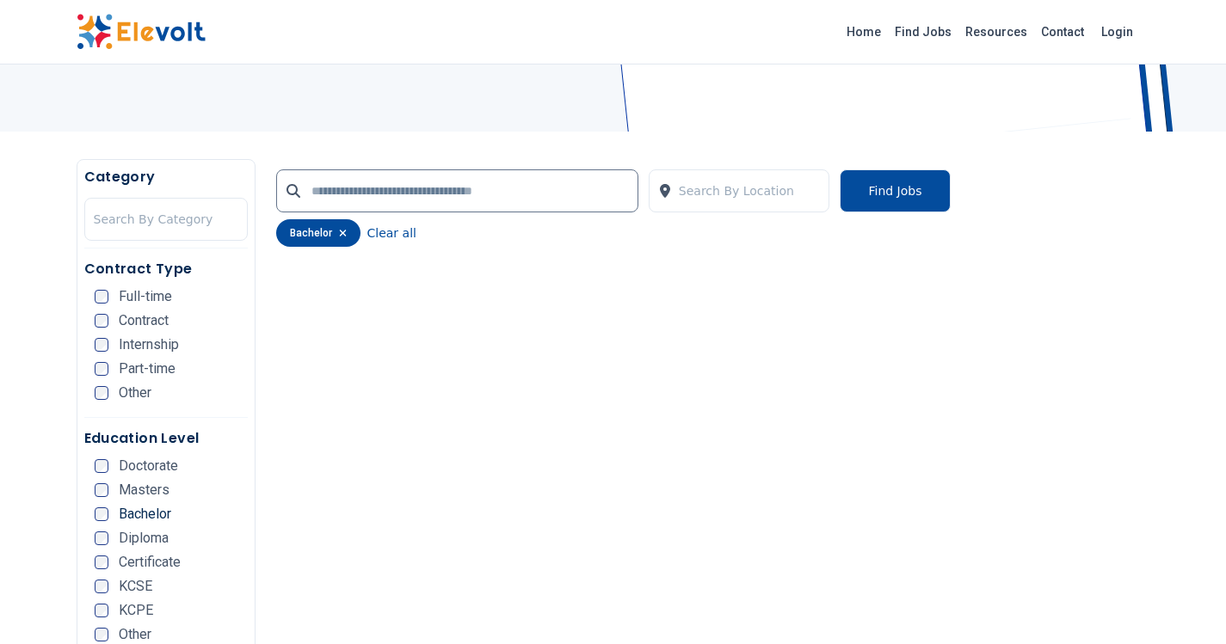
scroll to position [148, 0]
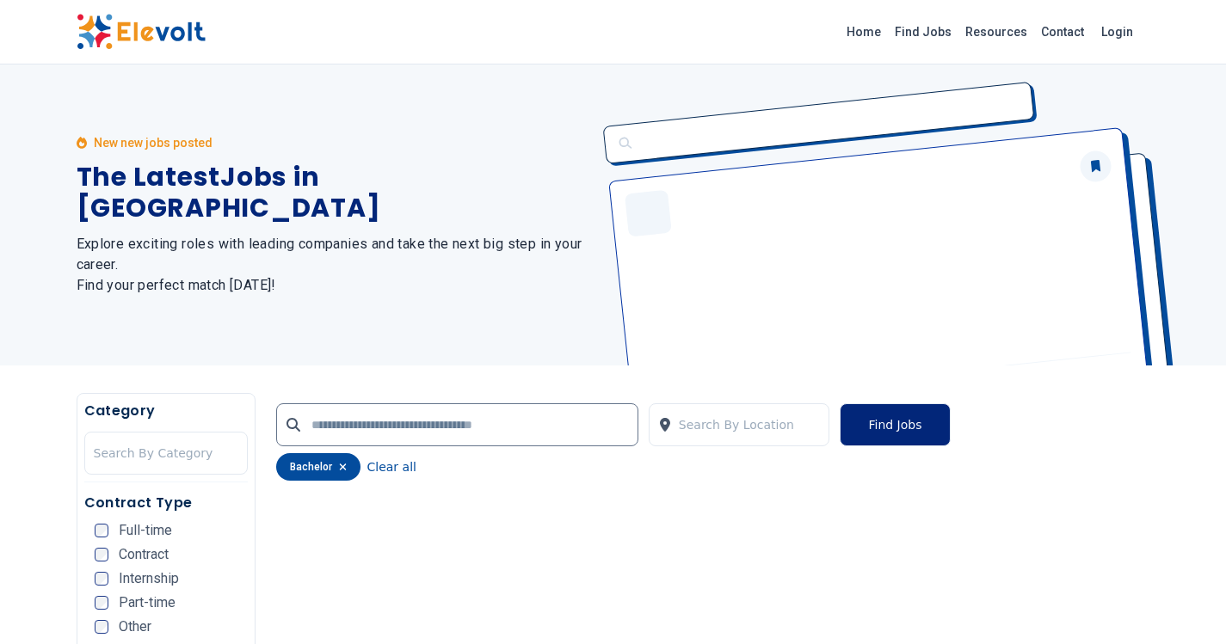
drag, startPoint x: 912, startPoint y: 421, endPoint x: 928, endPoint y: 414, distance: 17.3
click at [918, 421] on button "Find Jobs" at bounding box center [894, 424] width 110 height 43
click at [391, 472] on button "Clear all" at bounding box center [391, 467] width 49 height 28
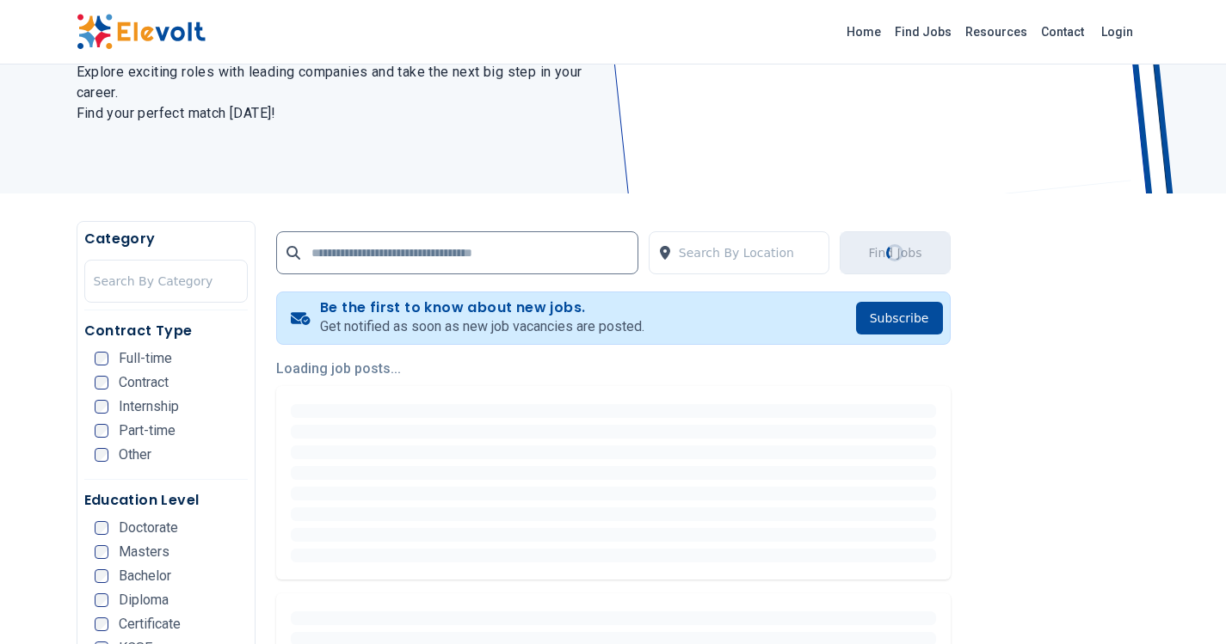
scroll to position [258, 0]
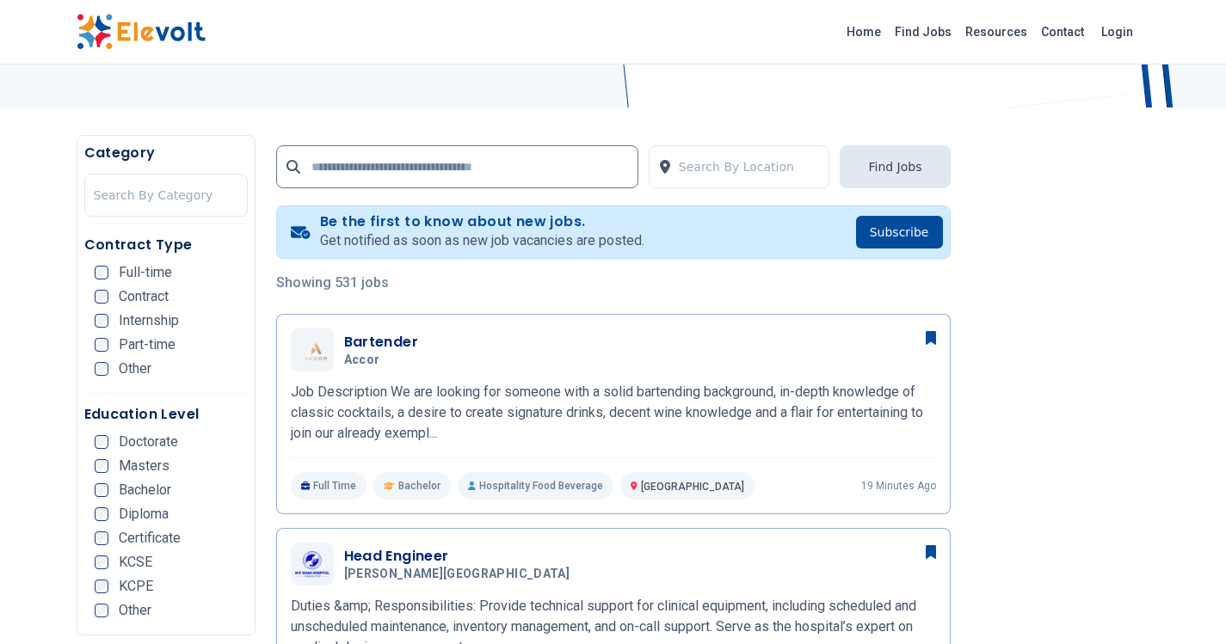
click at [114, 273] on div "Full-time" at bounding box center [133, 273] width 77 height 14
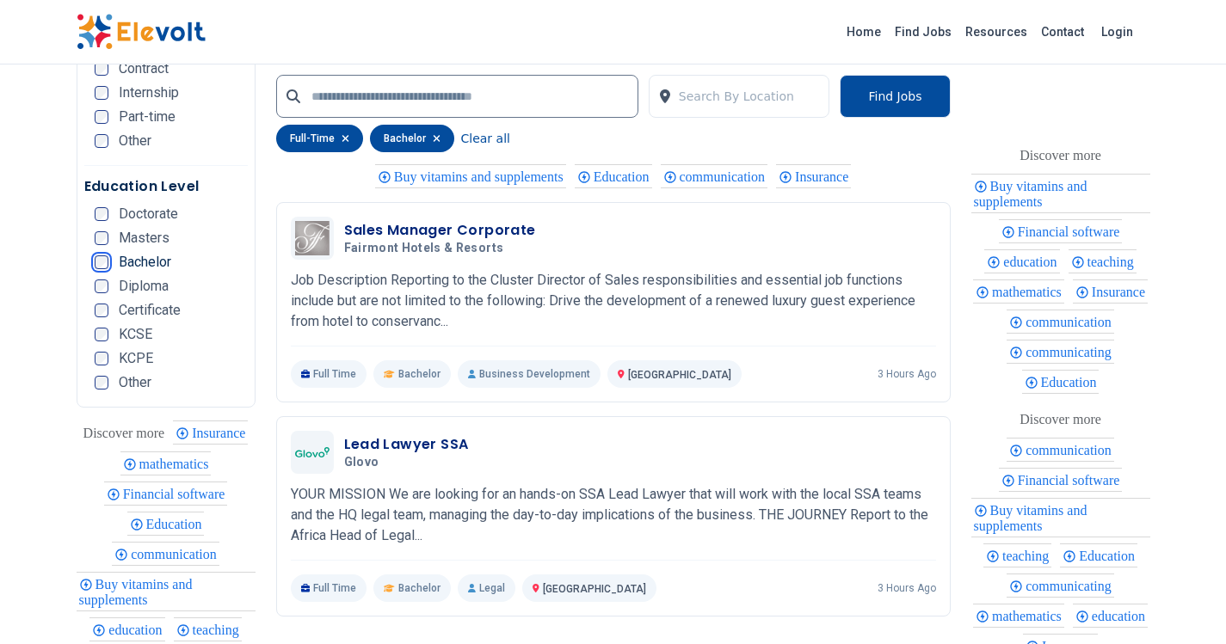
scroll to position [3820, 0]
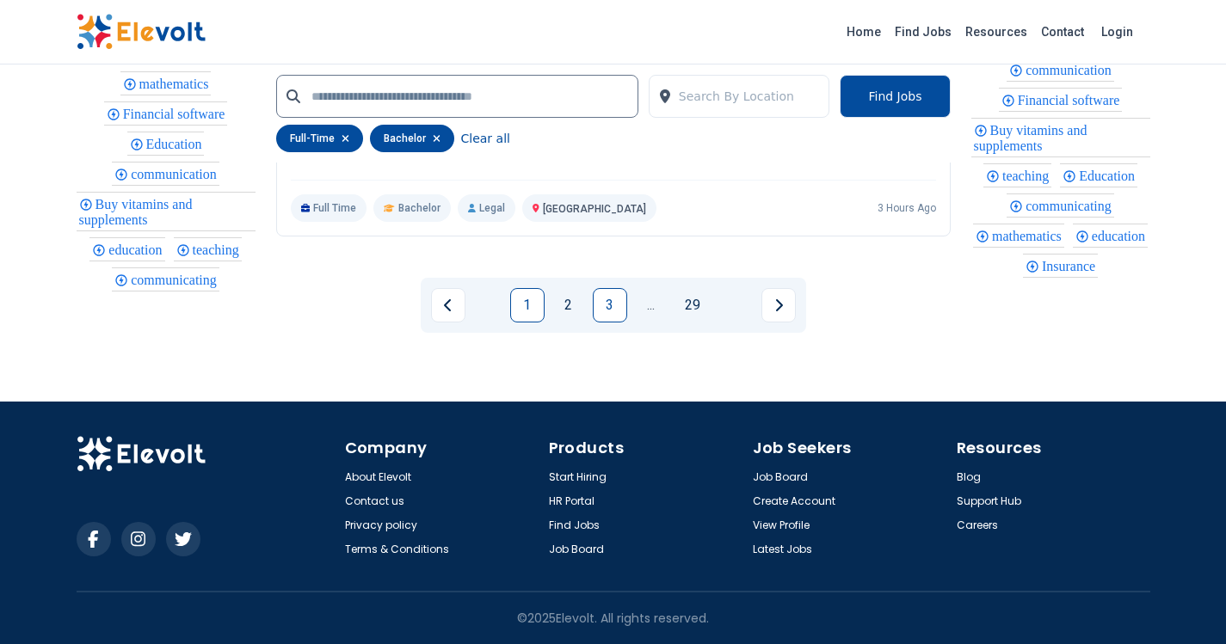
click at [620, 307] on link "3" at bounding box center [610, 305] width 34 height 34
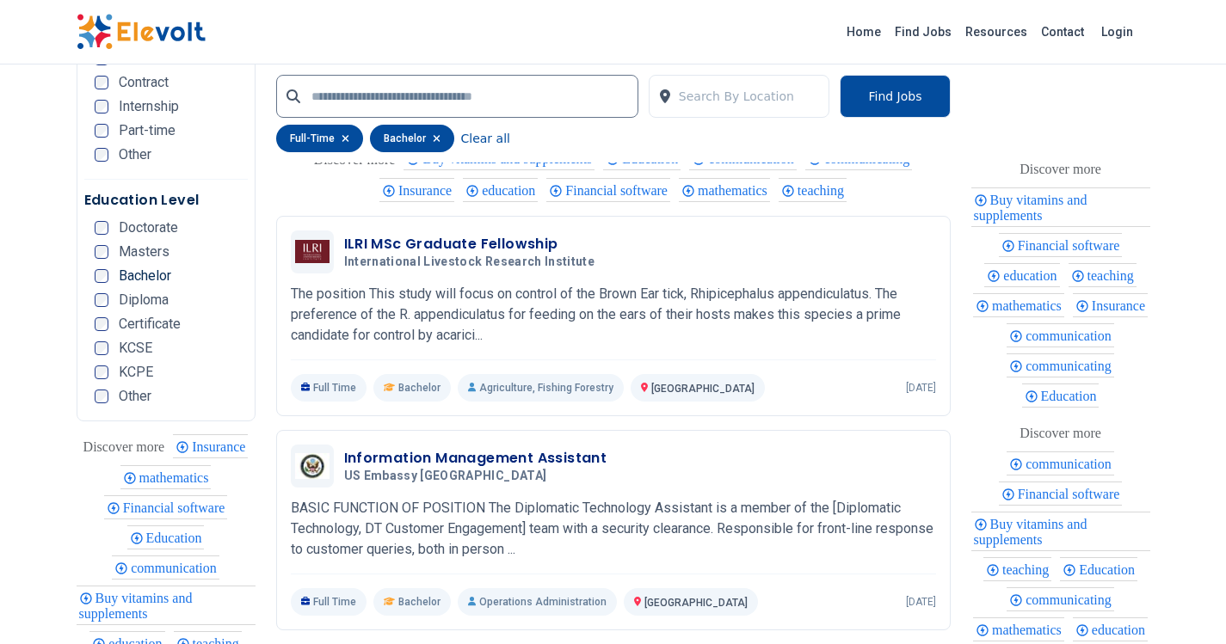
scroll to position [3354, 0]
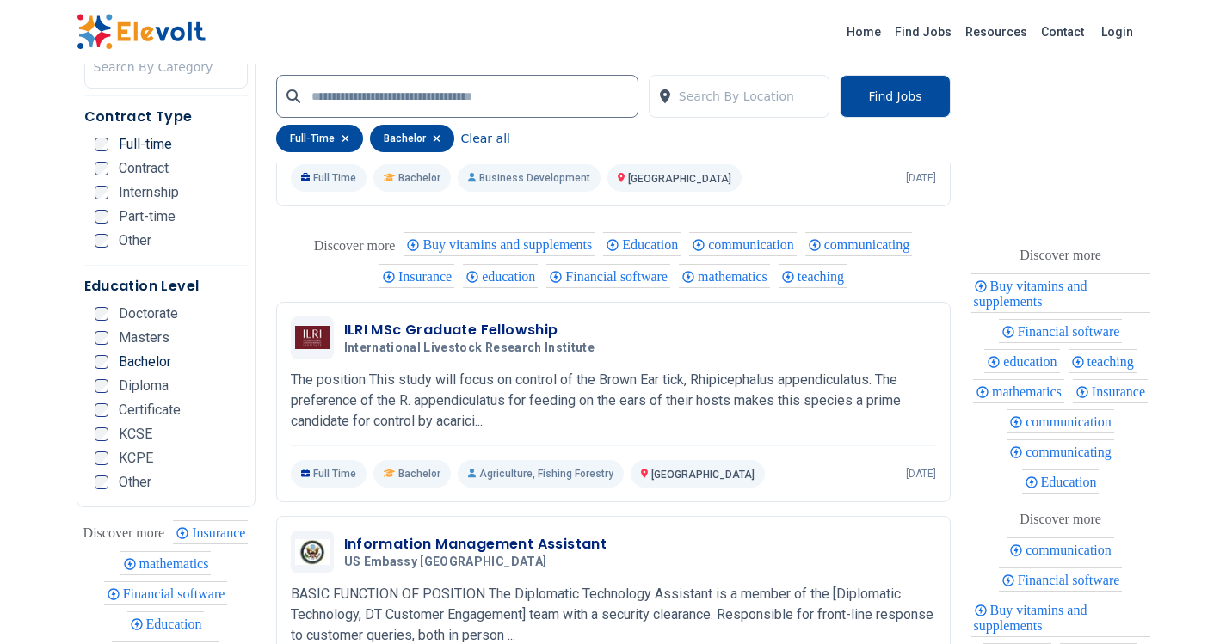
click at [1064, 379] on div "mathematics" at bounding box center [1018, 391] width 91 height 24
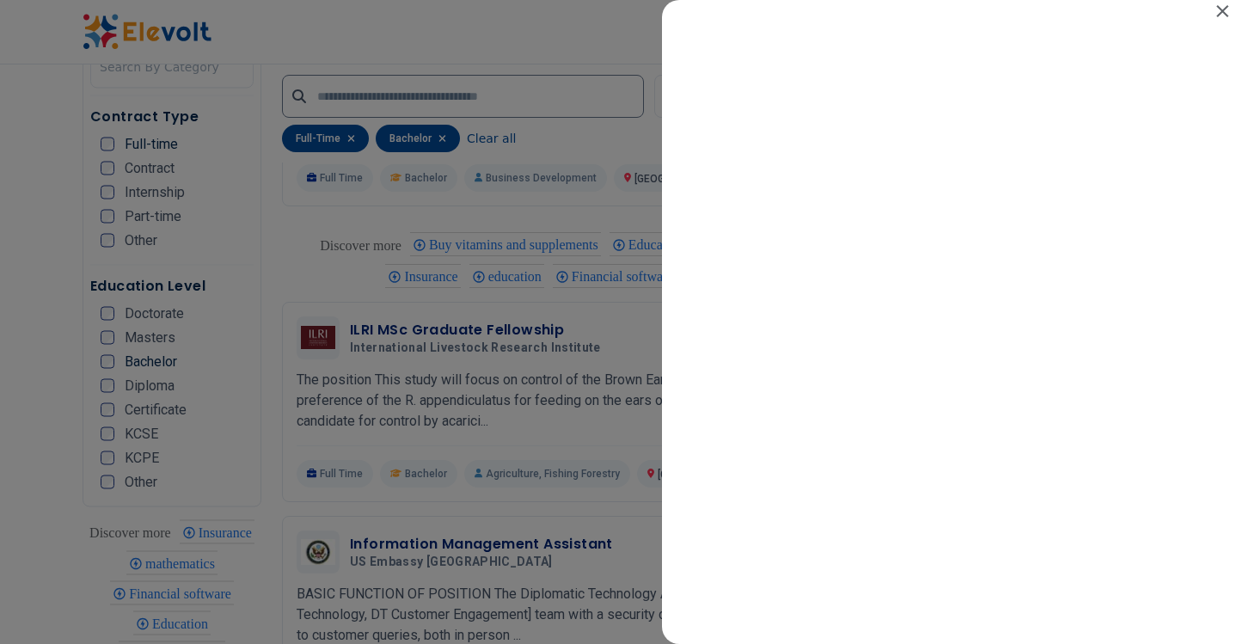
scroll to position [0, 0]
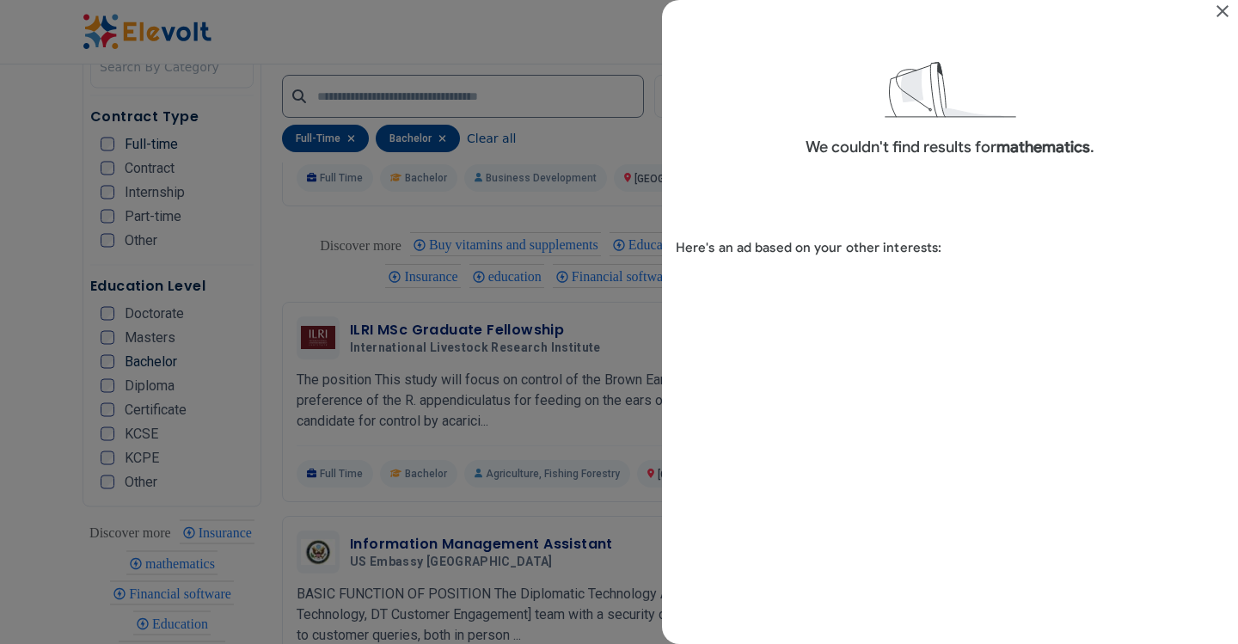
click at [1225, 5] on icon "Close" at bounding box center [1223, 11] width 21 height 21
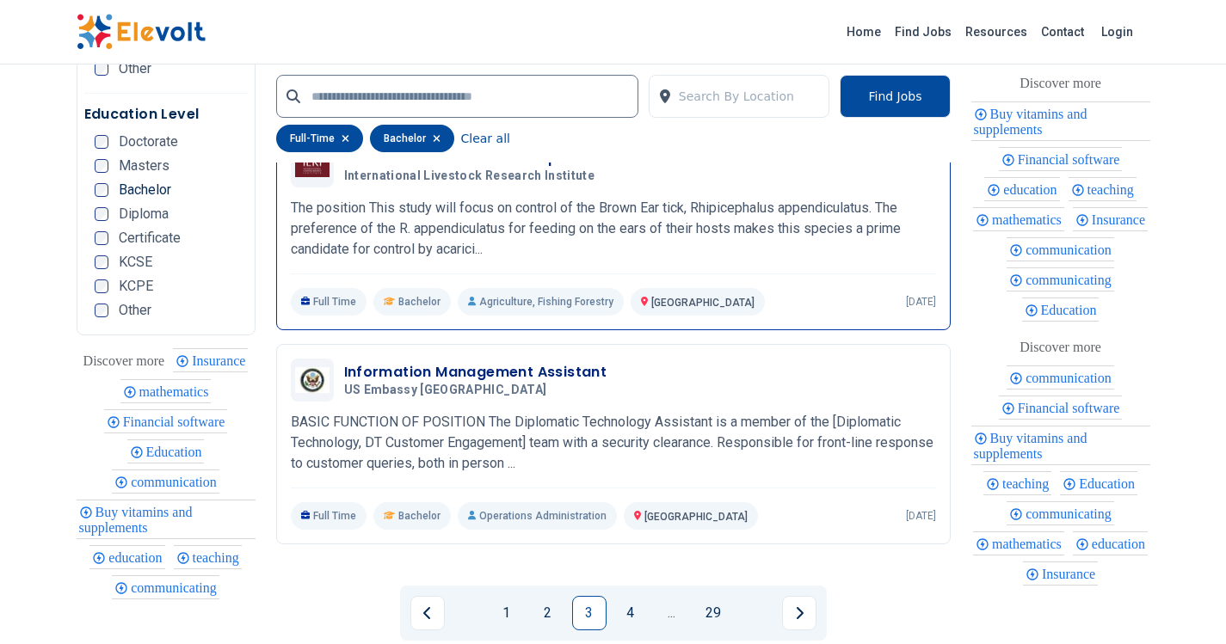
scroll to position [3612, 0]
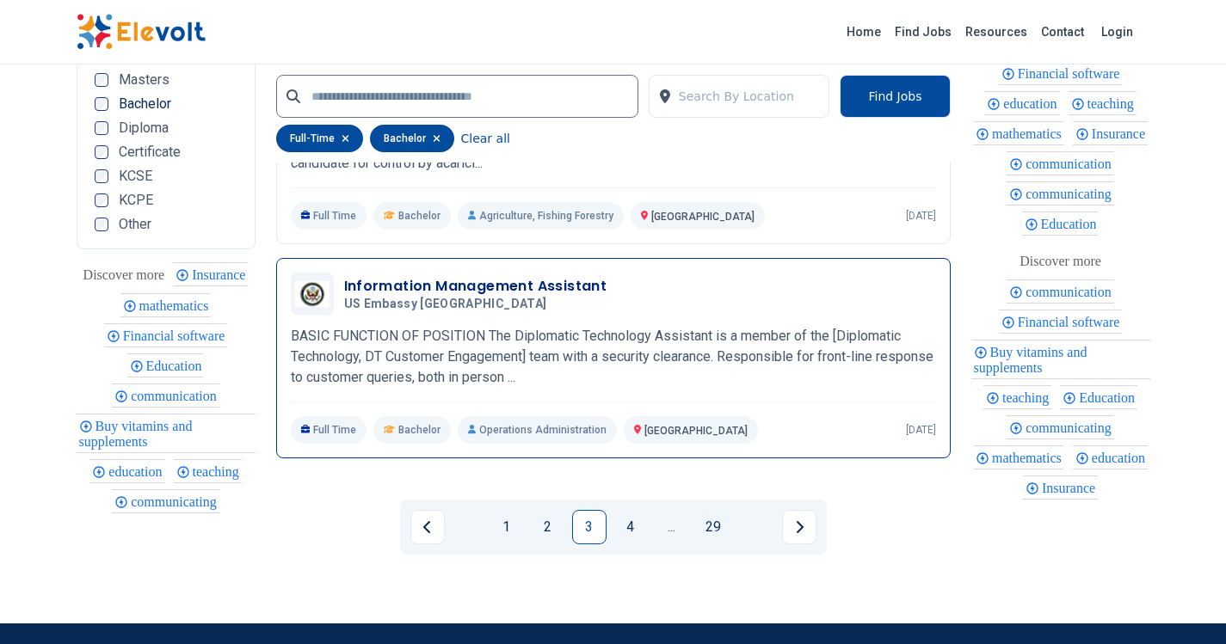
click at [534, 288] on h3 "Information Management Assistant" at bounding box center [475, 286] width 263 height 21
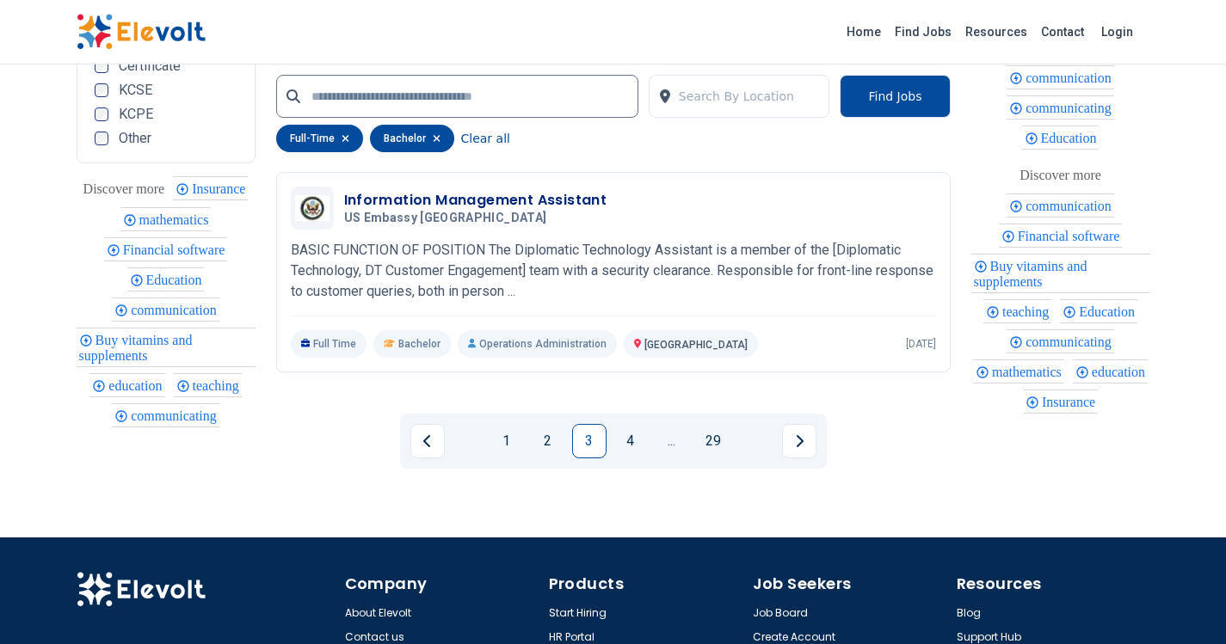
scroll to position [3834, 0]
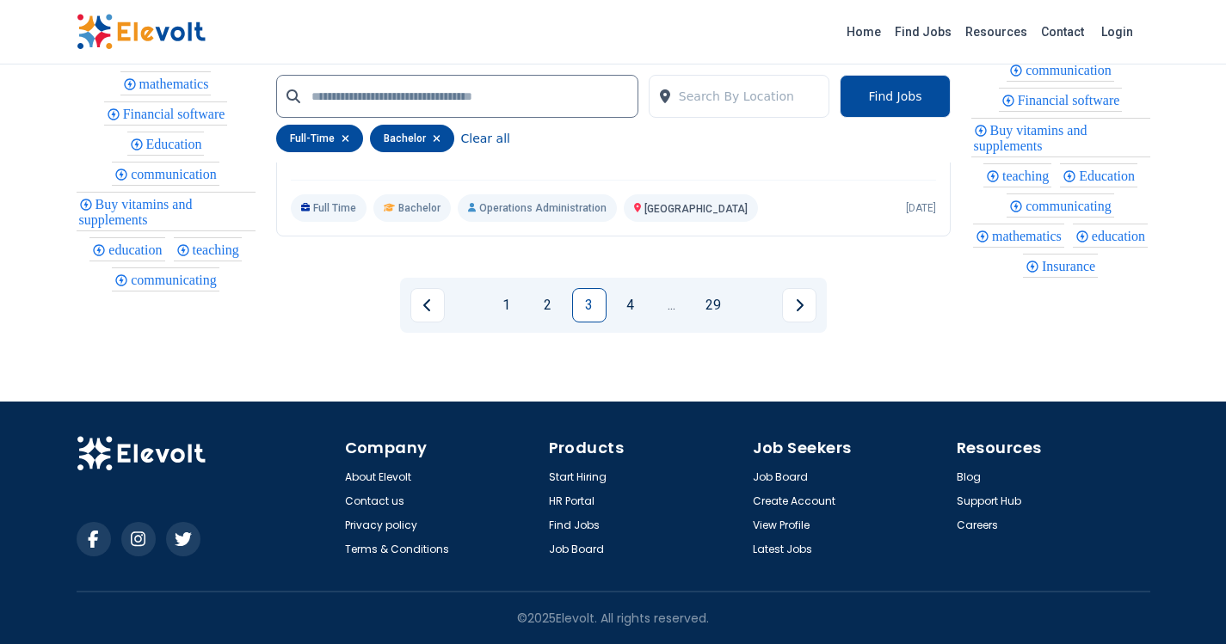
click at [797, 307] on icon "Next page" at bounding box center [799, 305] width 9 height 14
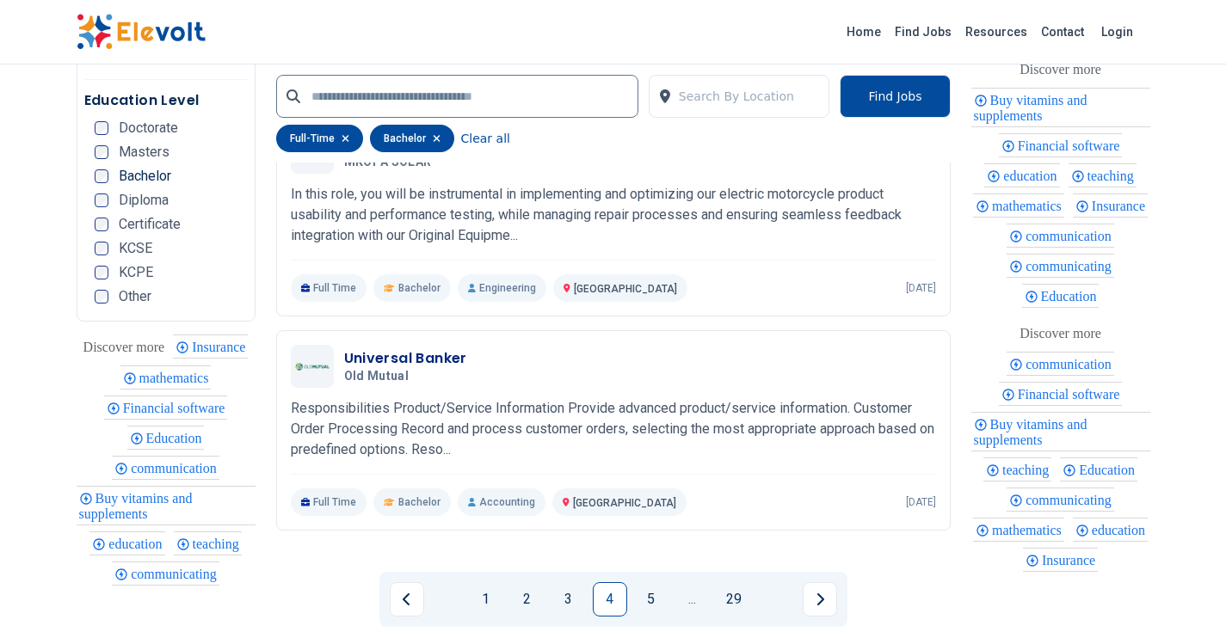
scroll to position [3612, 0]
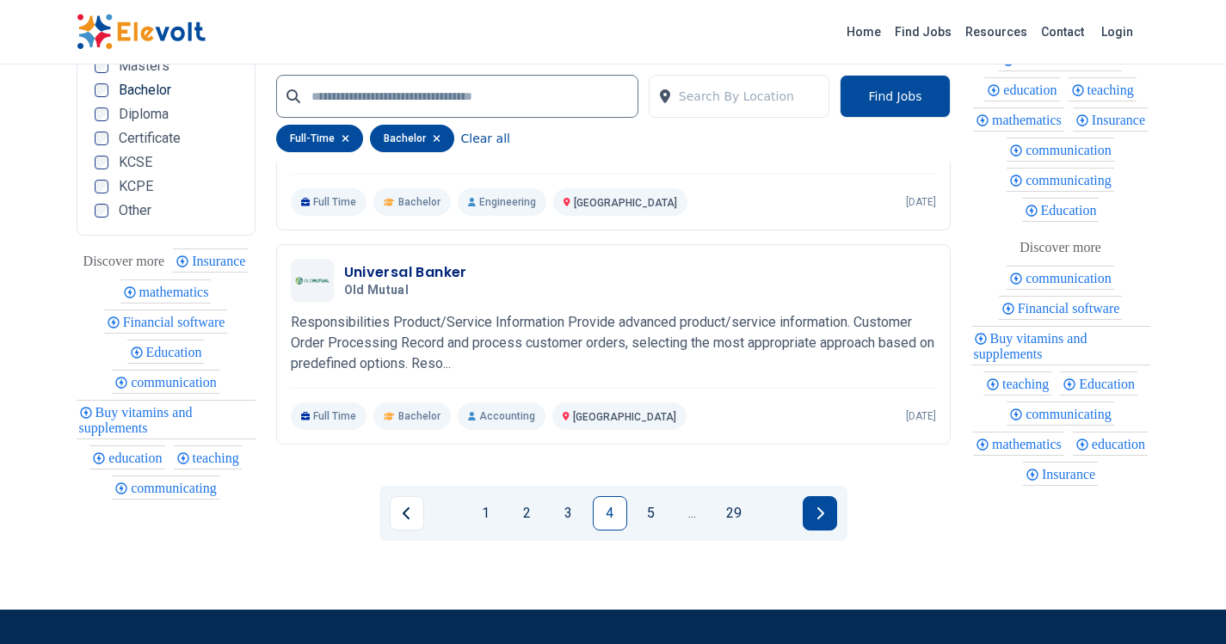
click at [823, 527] on button "Next page" at bounding box center [819, 513] width 34 height 34
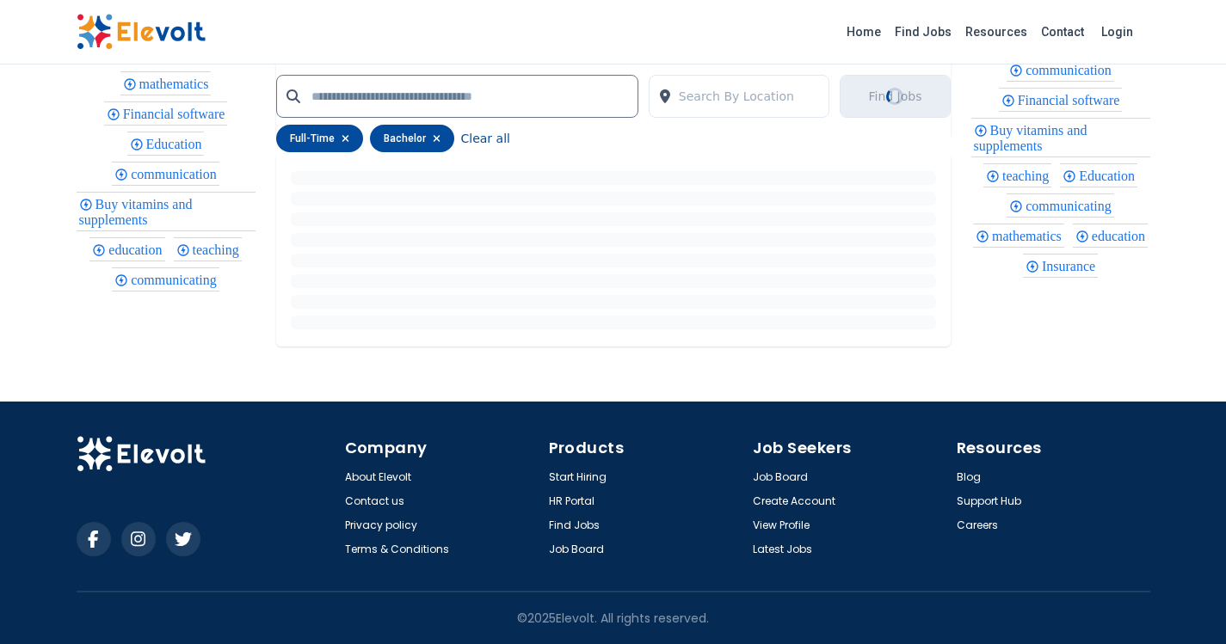
scroll to position [0, 0]
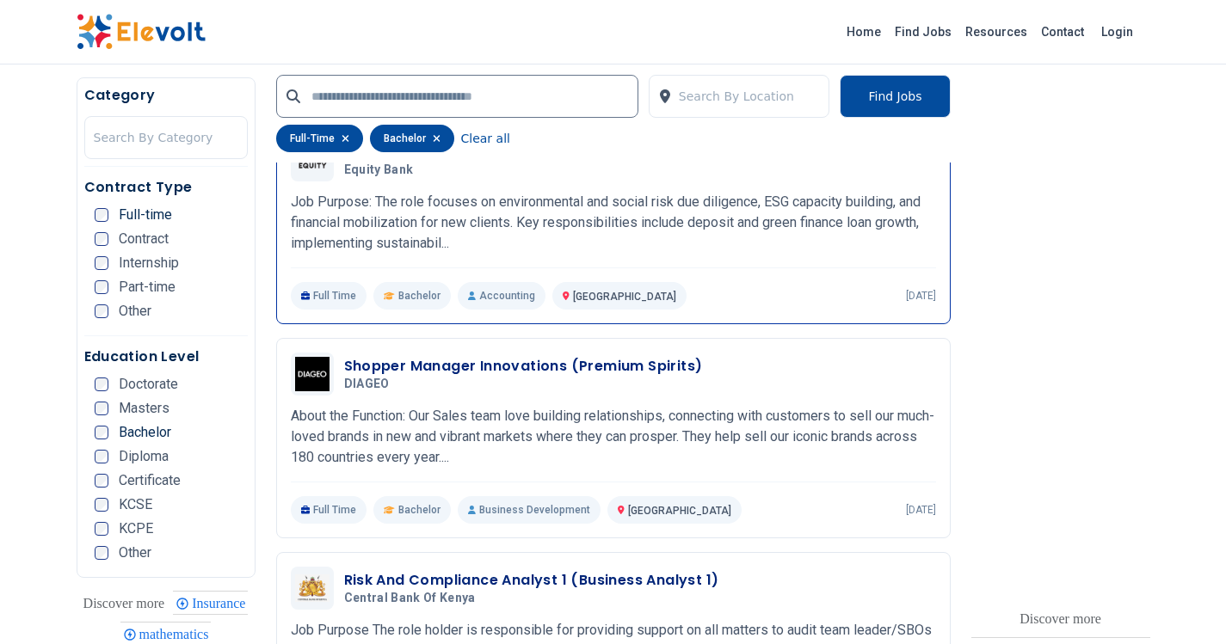
scroll to position [2752, 0]
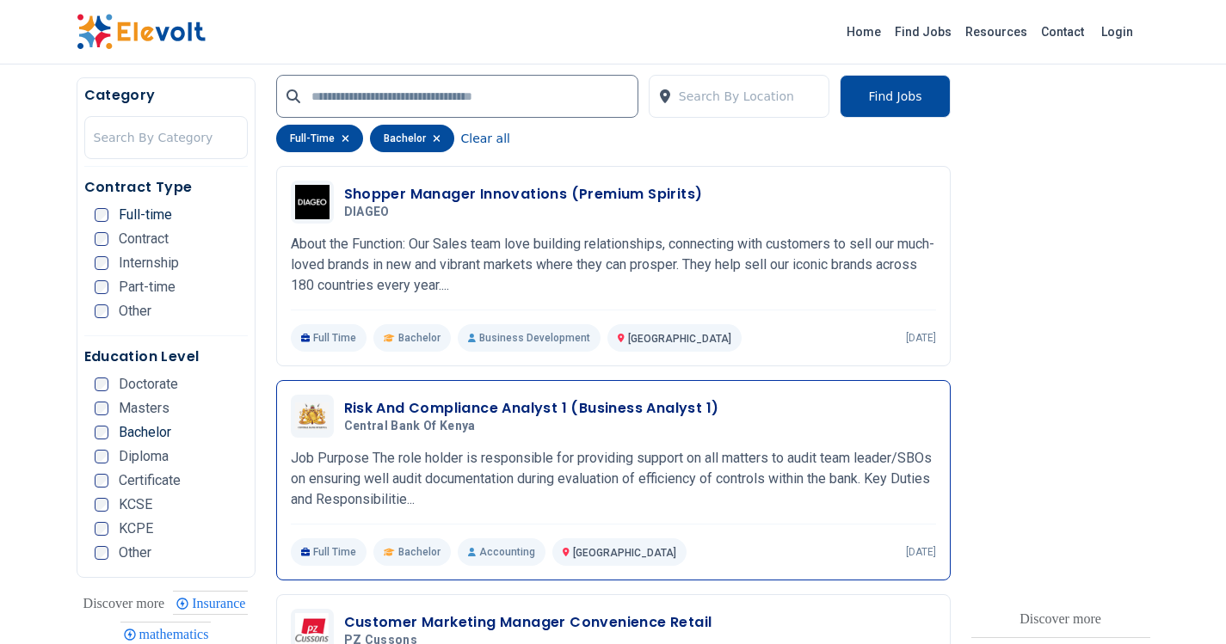
click at [510, 408] on h3 "Risk And Compliance Analyst 1 (Business Analyst 1)" at bounding box center [531, 408] width 375 height 21
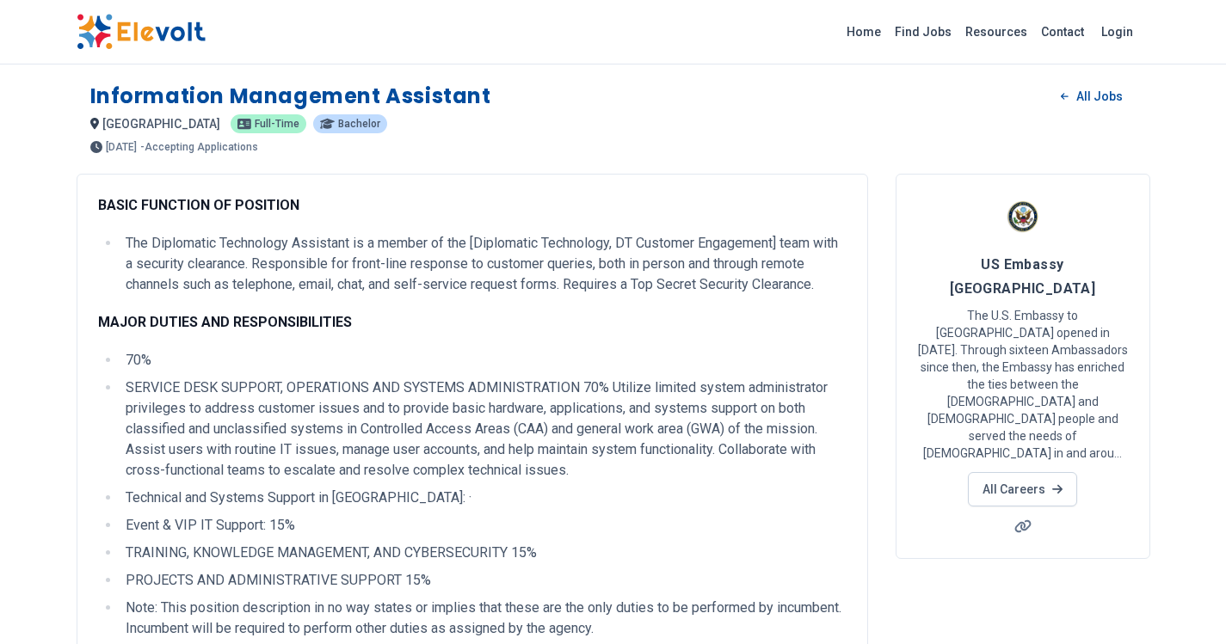
scroll to position [344, 0]
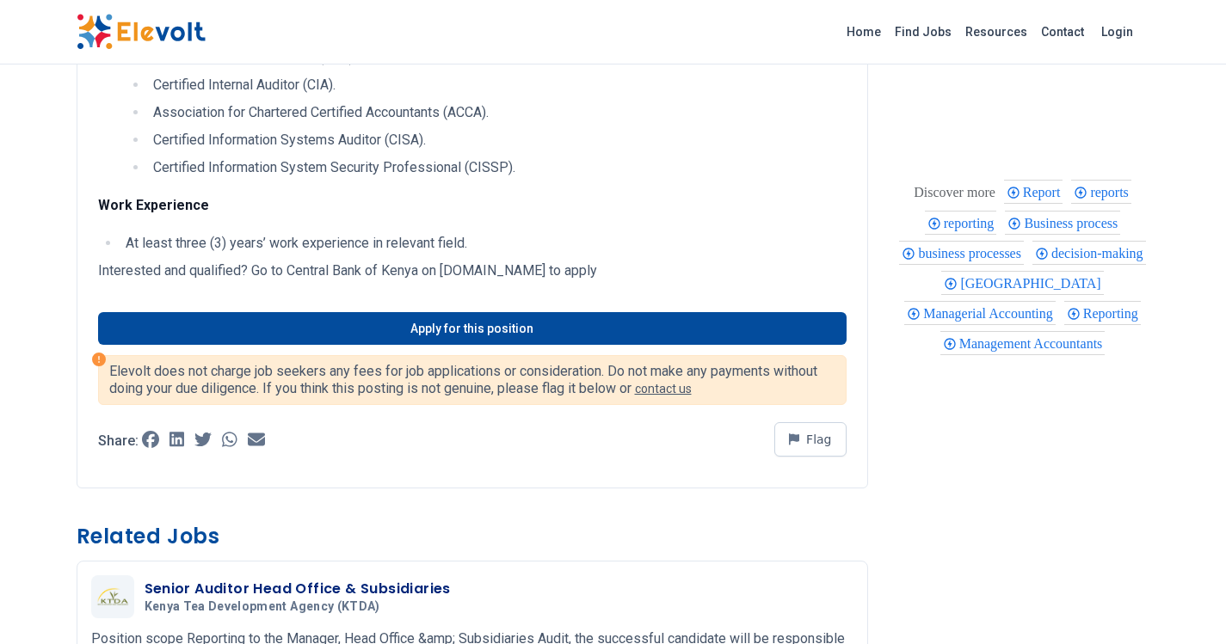
scroll to position [688, 0]
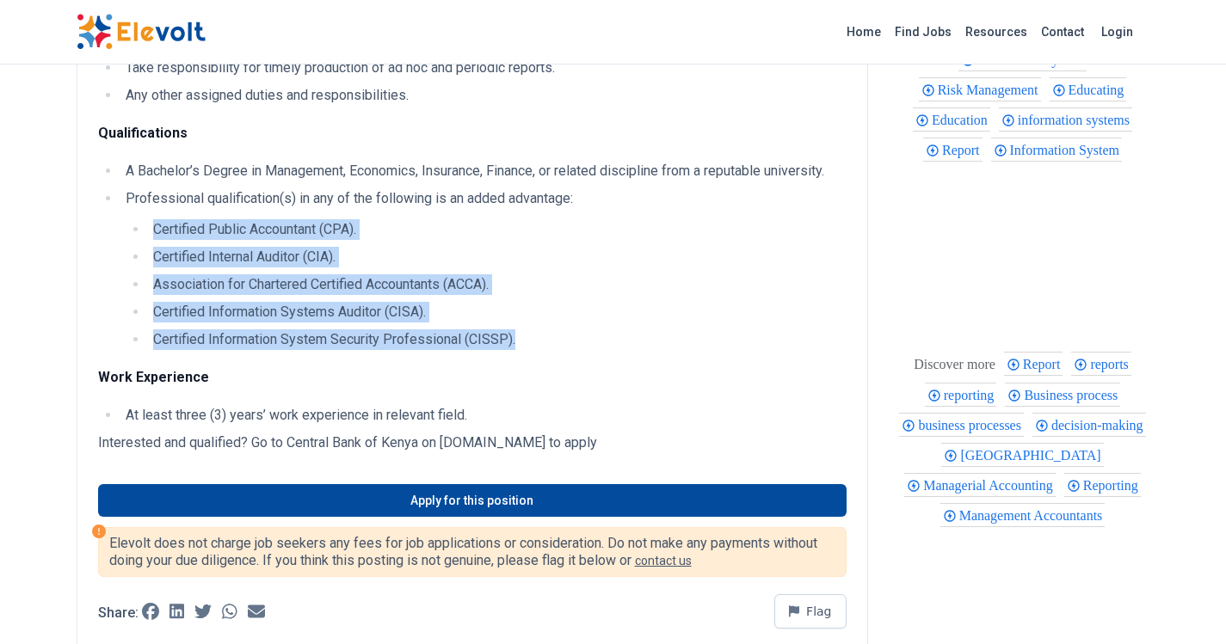
drag, startPoint x: 157, startPoint y: 222, endPoint x: 529, endPoint y: 342, distance: 391.4
click at [529, 342] on ul "Certified Public Accountant (CPA). Certified Internal Auditor (CIA). Associatio…" at bounding box center [486, 284] width 721 height 131
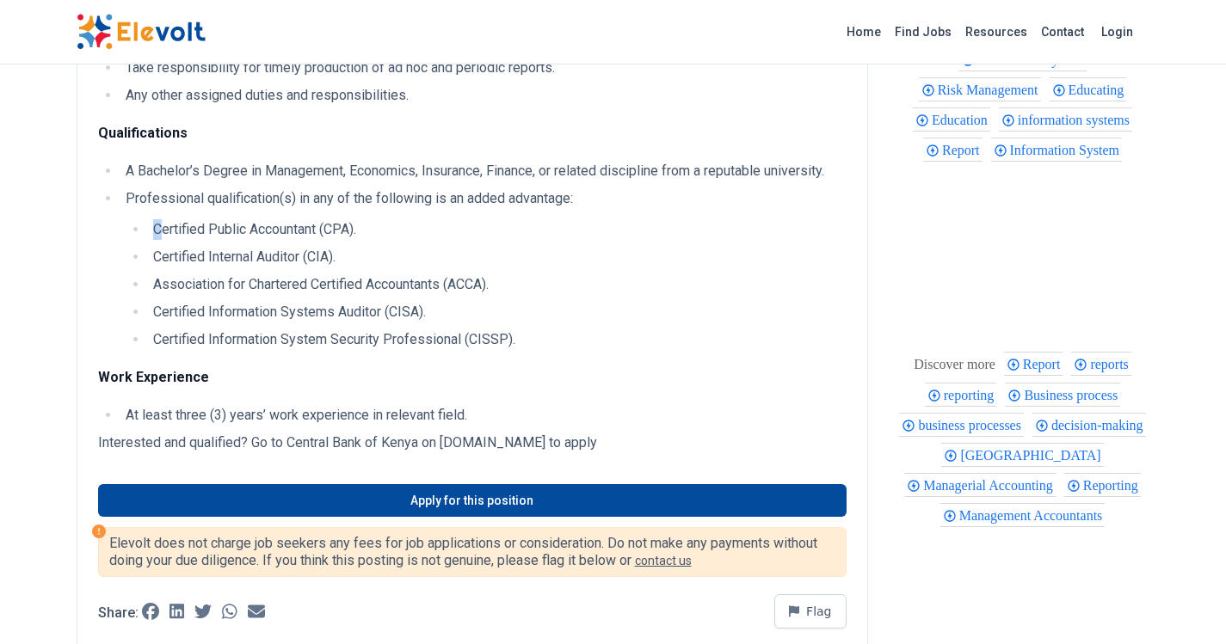
drag, startPoint x: 453, startPoint y: 348, endPoint x: 157, endPoint y: 226, distance: 320.9
click at [157, 226] on li "Certified Public Accountant (CPA)." at bounding box center [497, 229] width 698 height 21
drag, startPoint x: 417, startPoint y: 269, endPoint x: 391, endPoint y: 267, distance: 25.9
click at [404, 268] on ul "Certified Public Accountant (CPA). Certified Internal Auditor (CIA). Associatio…" at bounding box center [486, 284] width 721 height 131
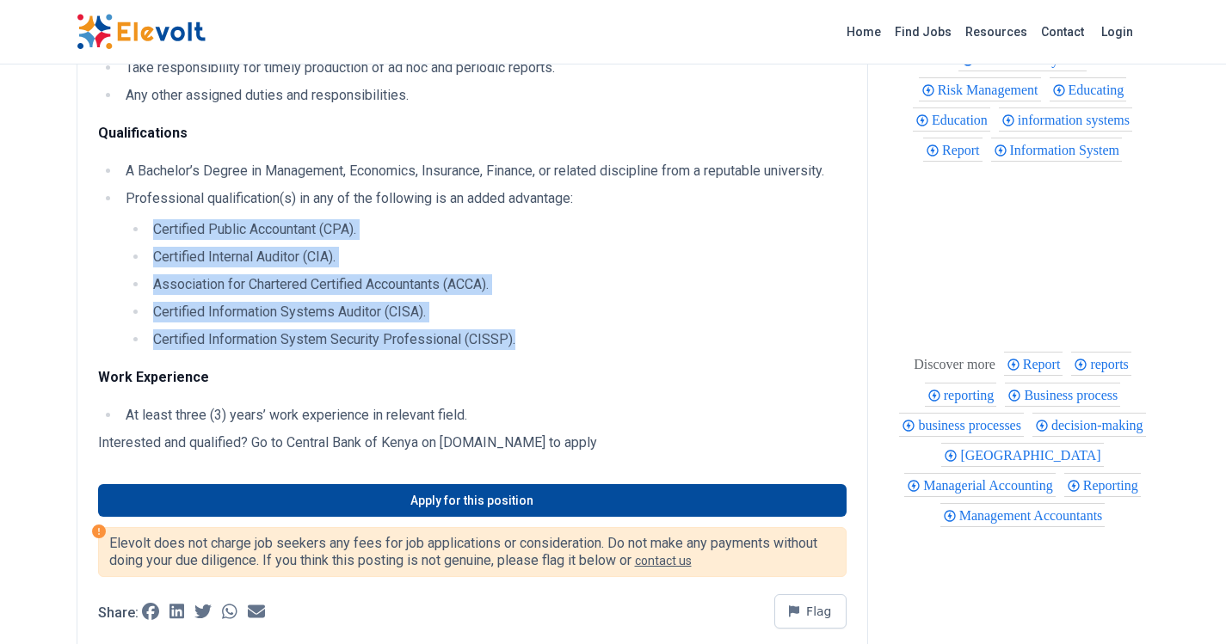
drag, startPoint x: 153, startPoint y: 228, endPoint x: 517, endPoint y: 337, distance: 379.8
click at [519, 339] on ul "Certified Public Accountant (CPA). Certified Internal Auditor (CIA). Associatio…" at bounding box center [486, 284] width 721 height 131
copy ul "Certified Public Accountant (CPA). Certified Internal Auditor (CIA). Associatio…"
